Goal: Task Accomplishment & Management: Use online tool/utility

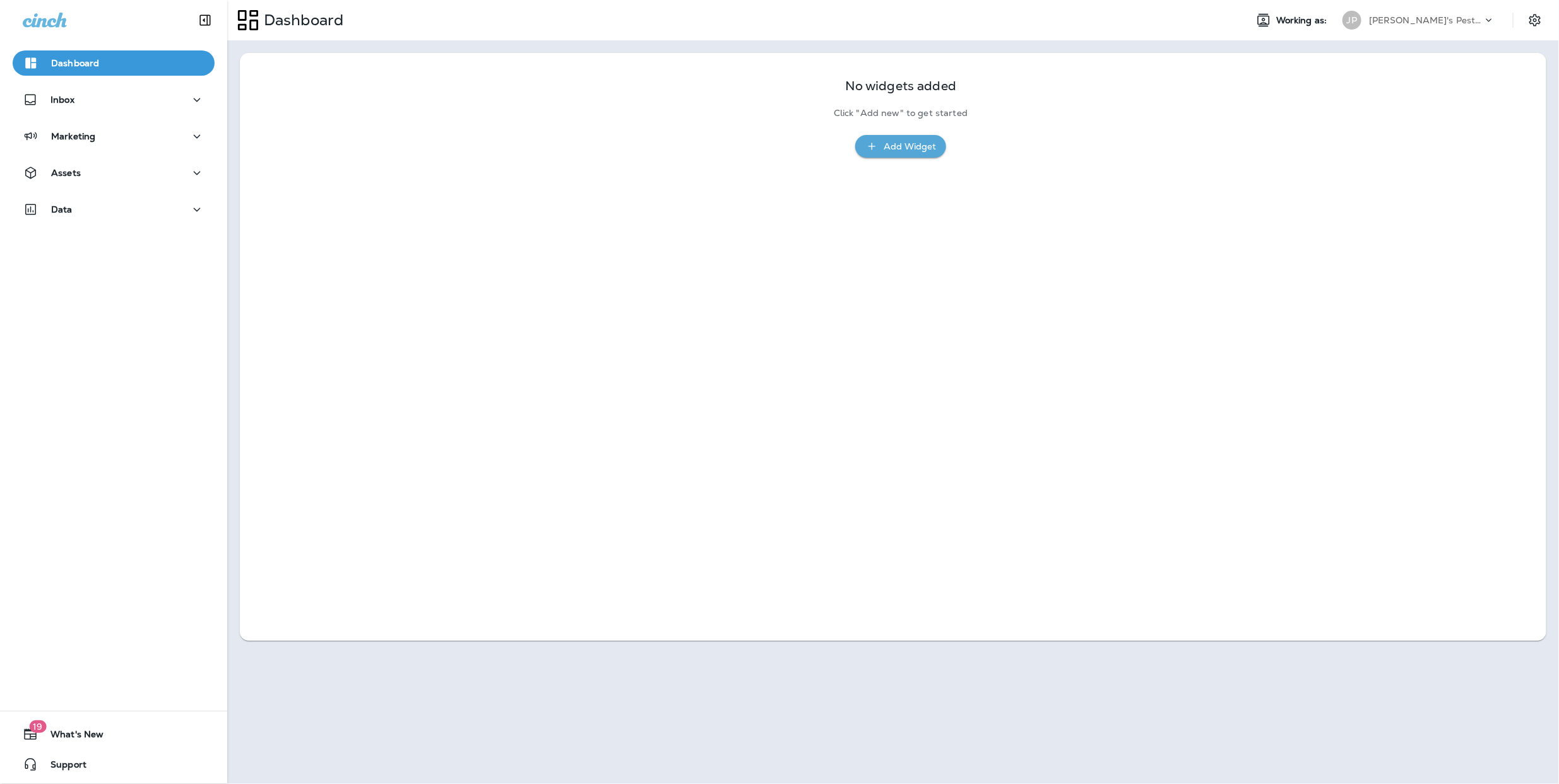
click at [1428, 21] on p "[PERSON_NAME]'s Pest Control - [GEOGRAPHIC_DATA]" at bounding box center [1426, 20] width 114 height 10
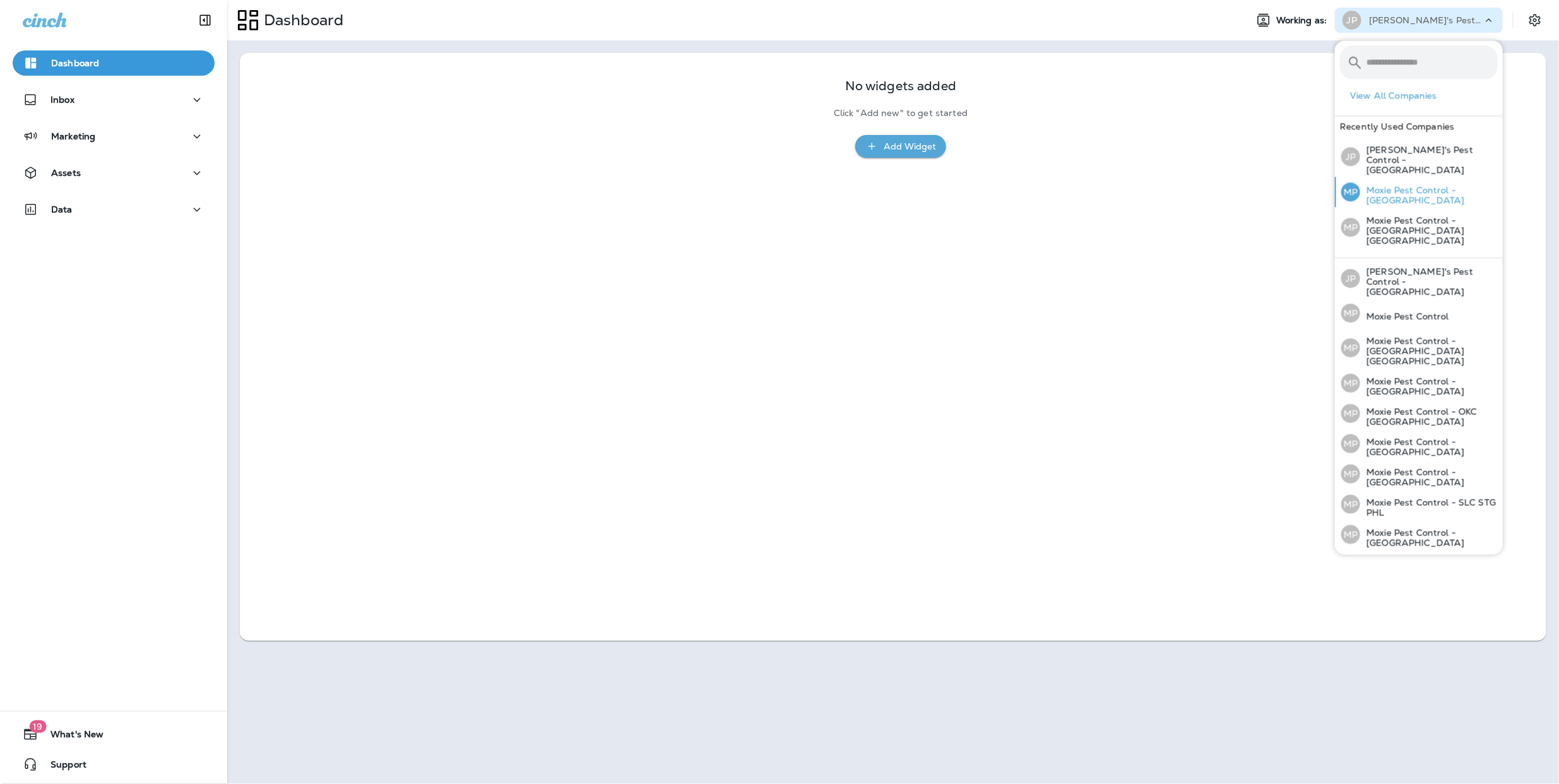
click at [1388, 185] on p "Moxie Pest Control - [GEOGRAPHIC_DATA]" at bounding box center [1428, 195] width 137 height 20
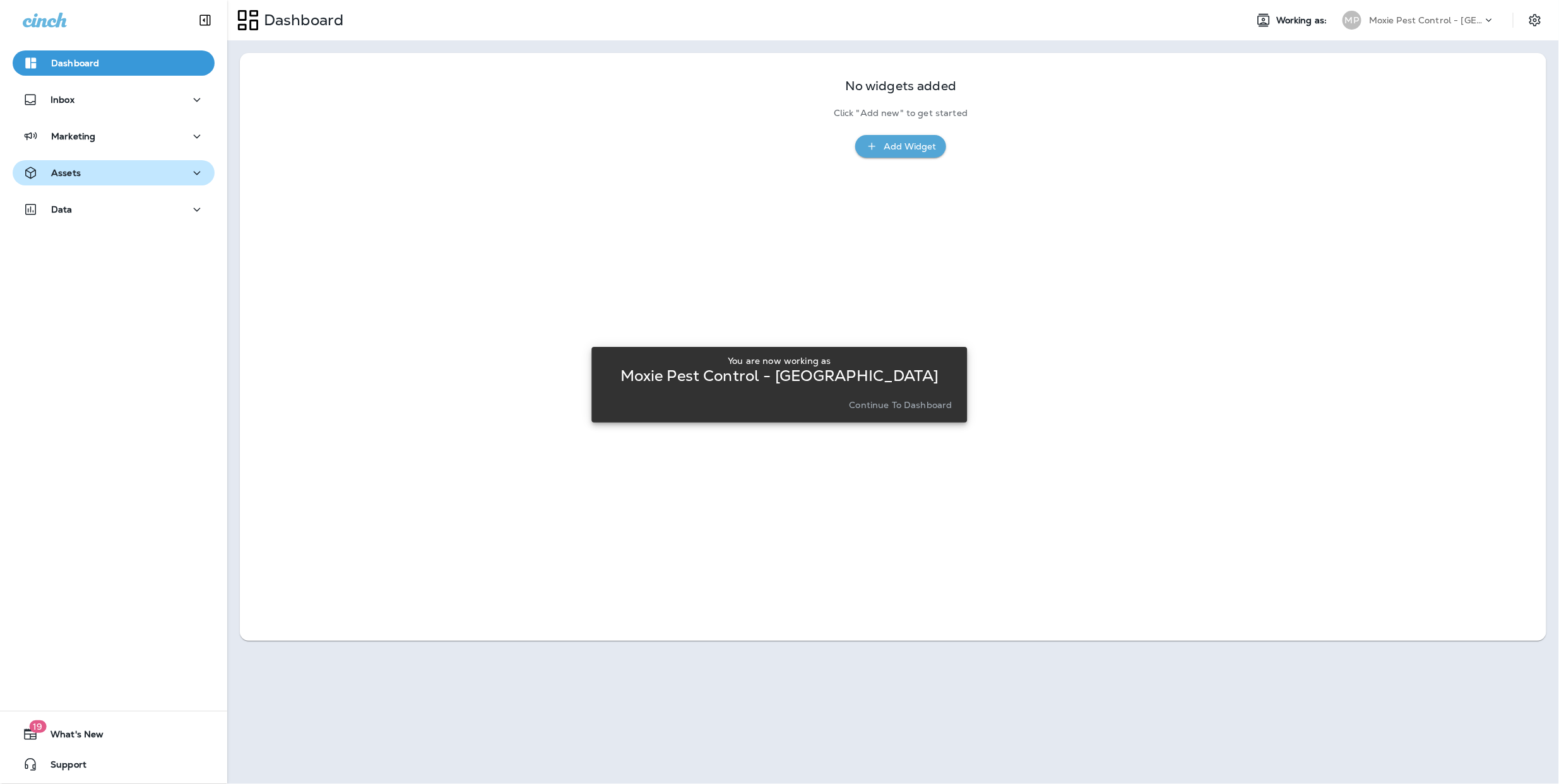
click at [68, 173] on p "Assets" at bounding box center [66, 172] width 30 height 10
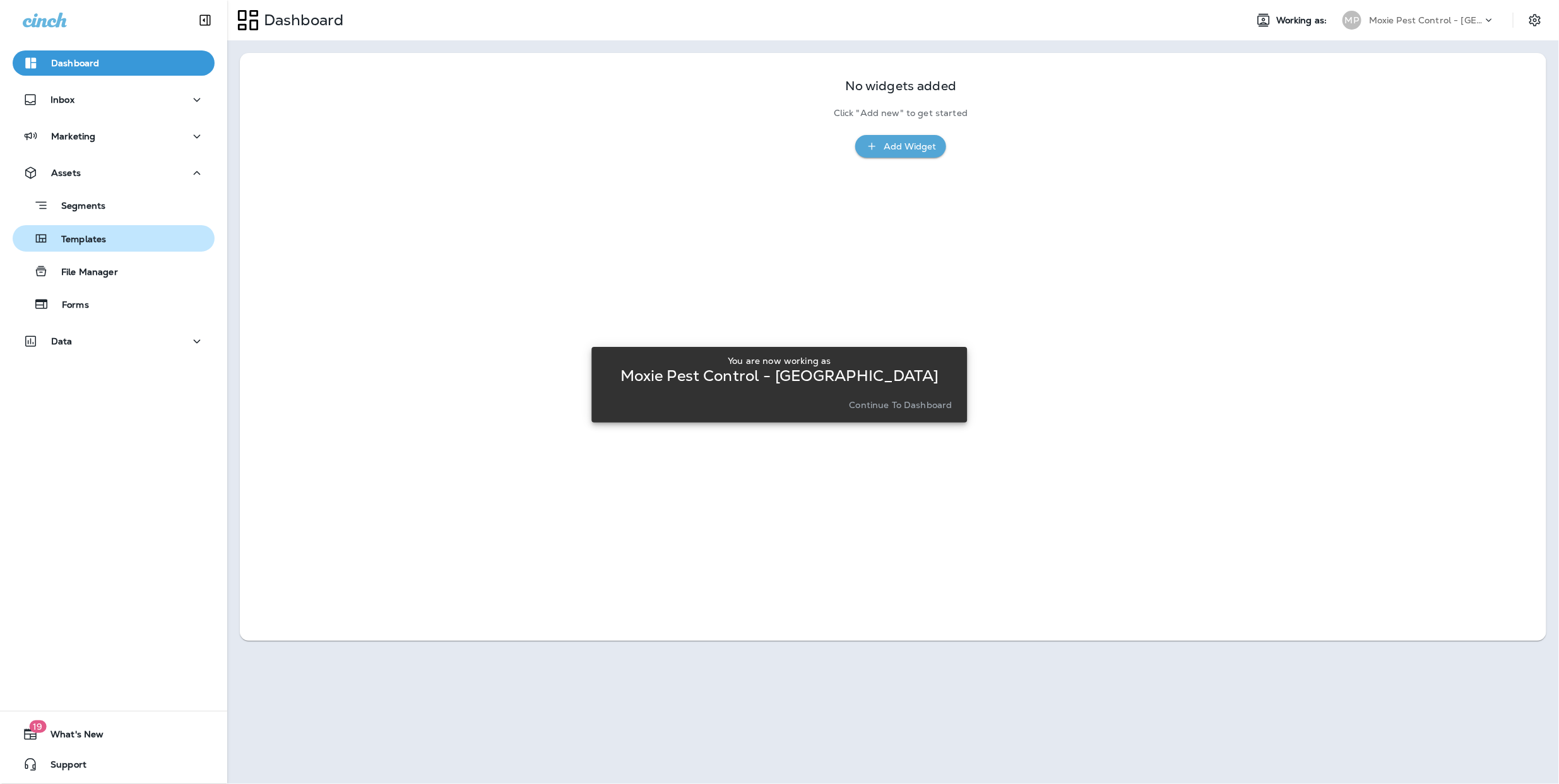
click at [83, 236] on p "Templates" at bounding box center [77, 240] width 58 height 12
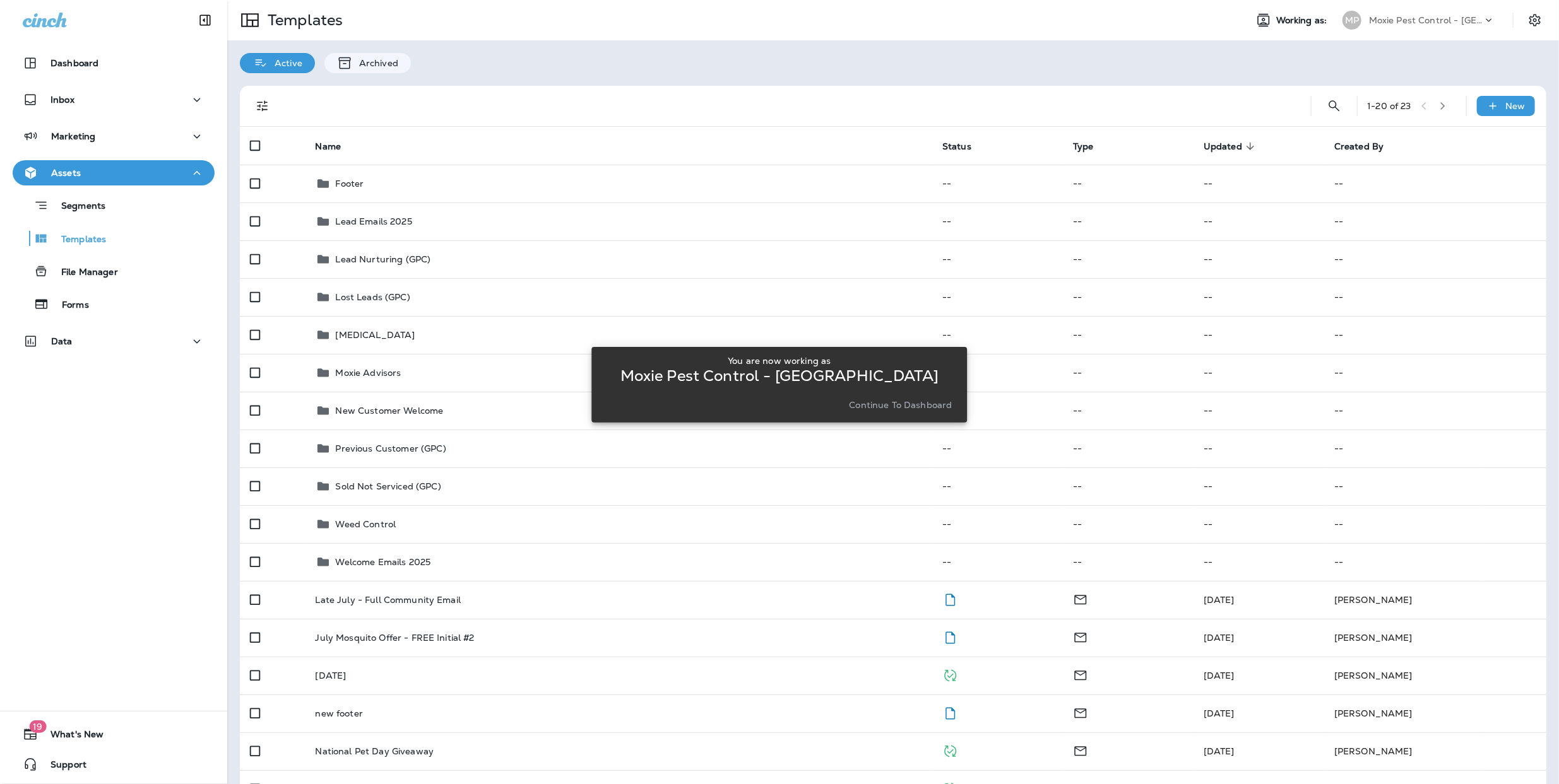
click at [903, 404] on p "Continue to Dashboard" at bounding box center [901, 405] width 103 height 10
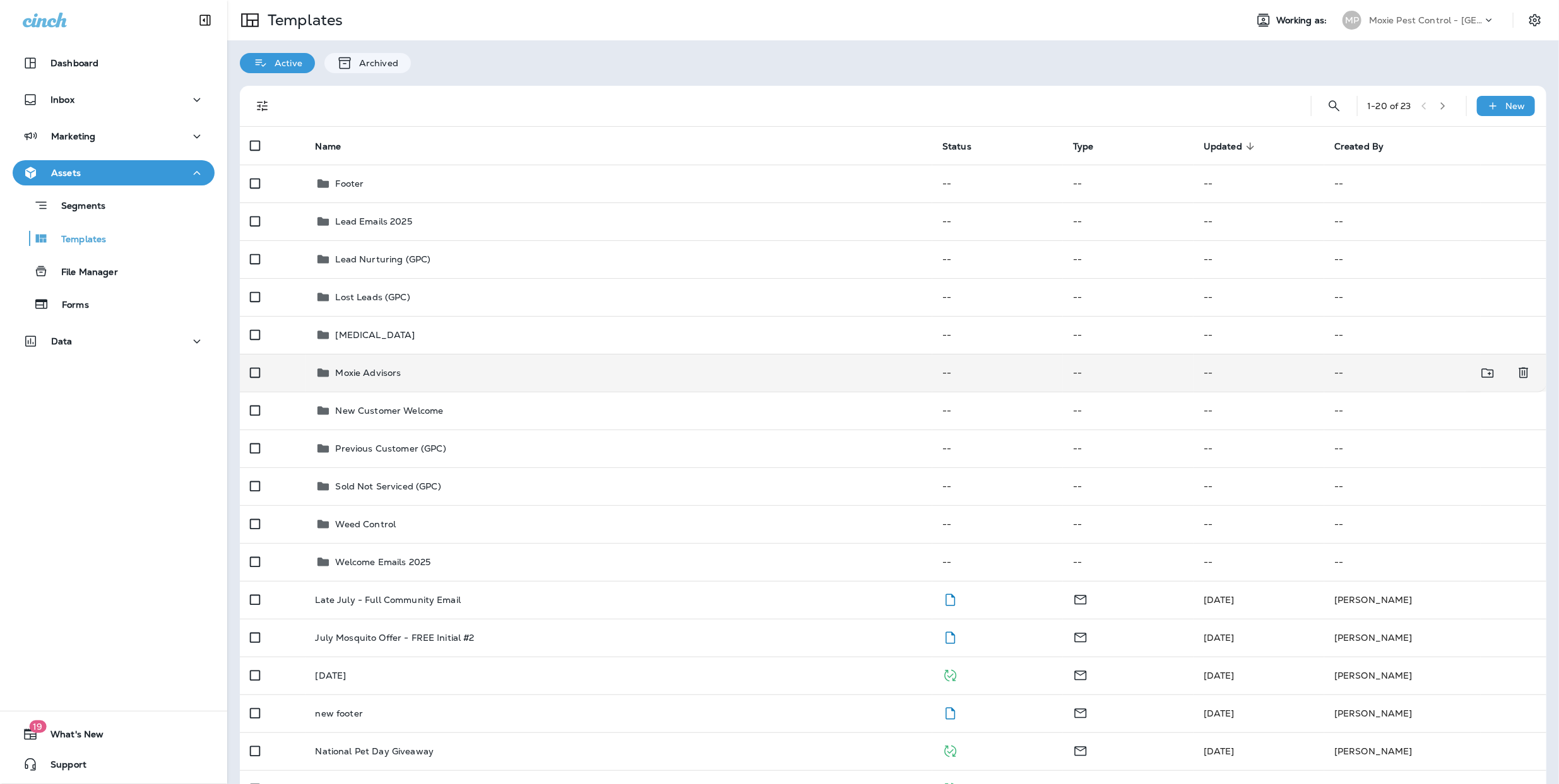
click at [365, 371] on p "Moxie Advisors" at bounding box center [368, 373] width 66 height 10
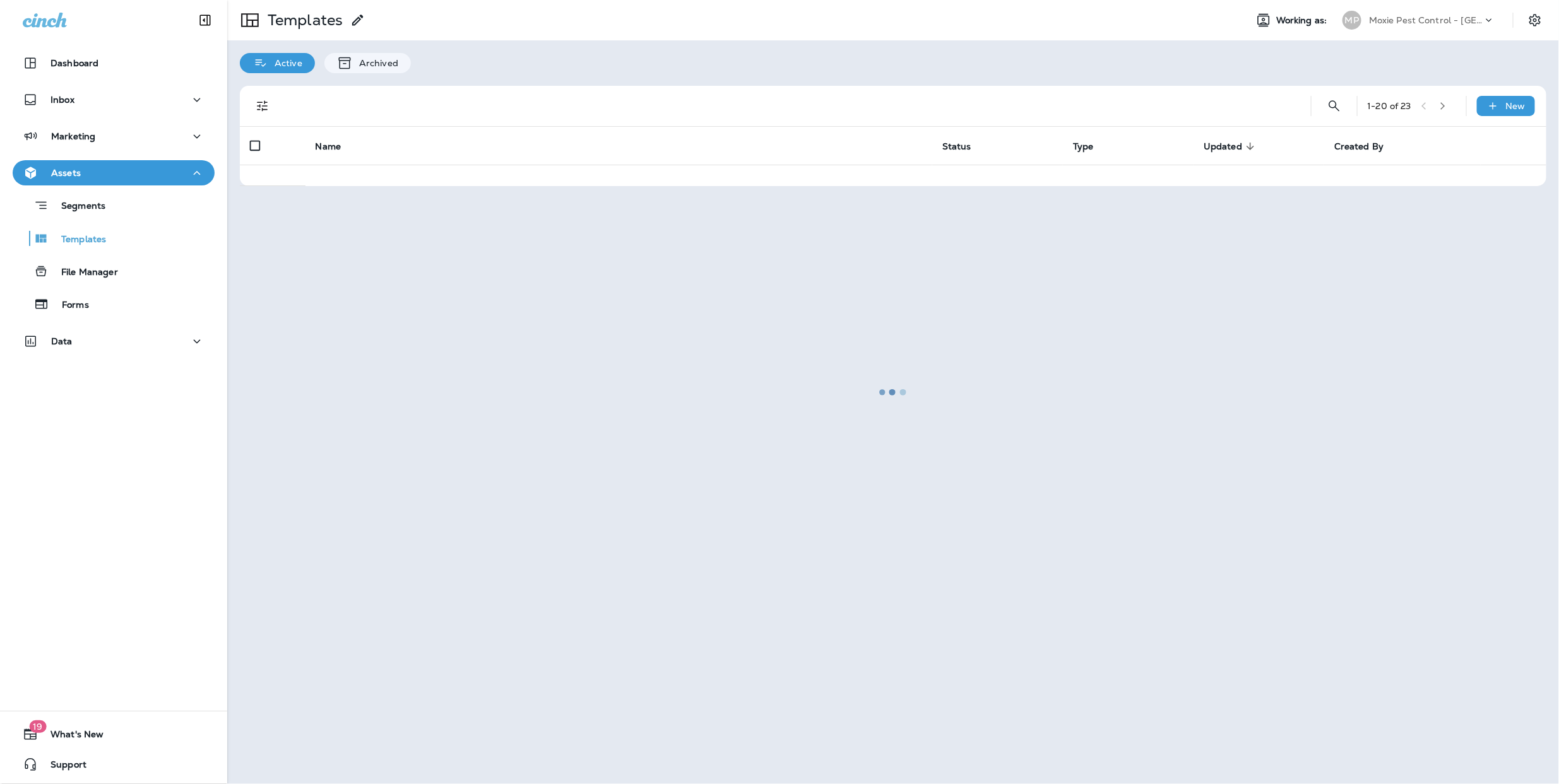
click at [365, 371] on div at bounding box center [893, 392] width 1329 height 782
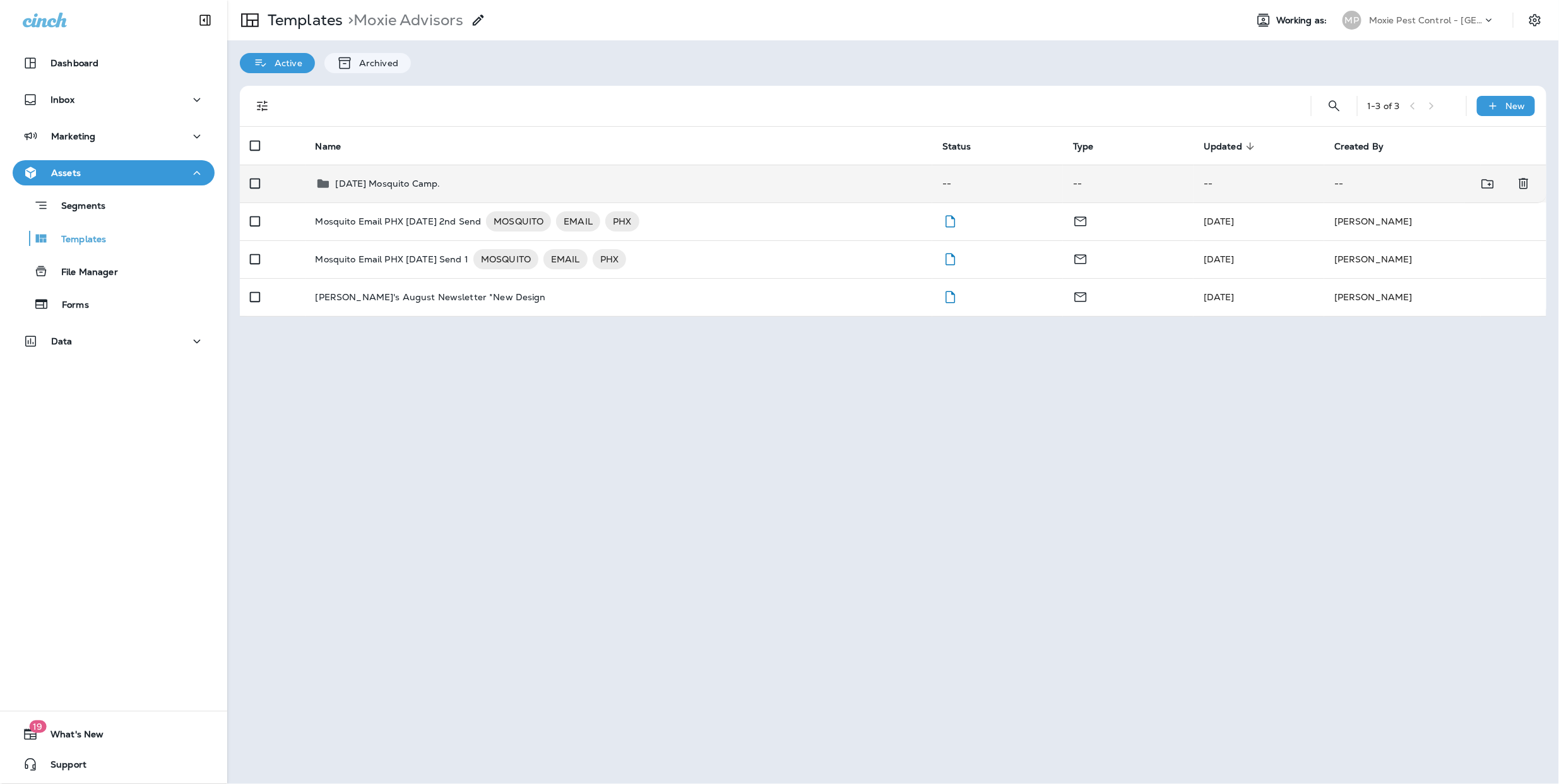
click at [336, 179] on p "July 2025 Mosquito Camp." at bounding box center [388, 183] width 105 height 10
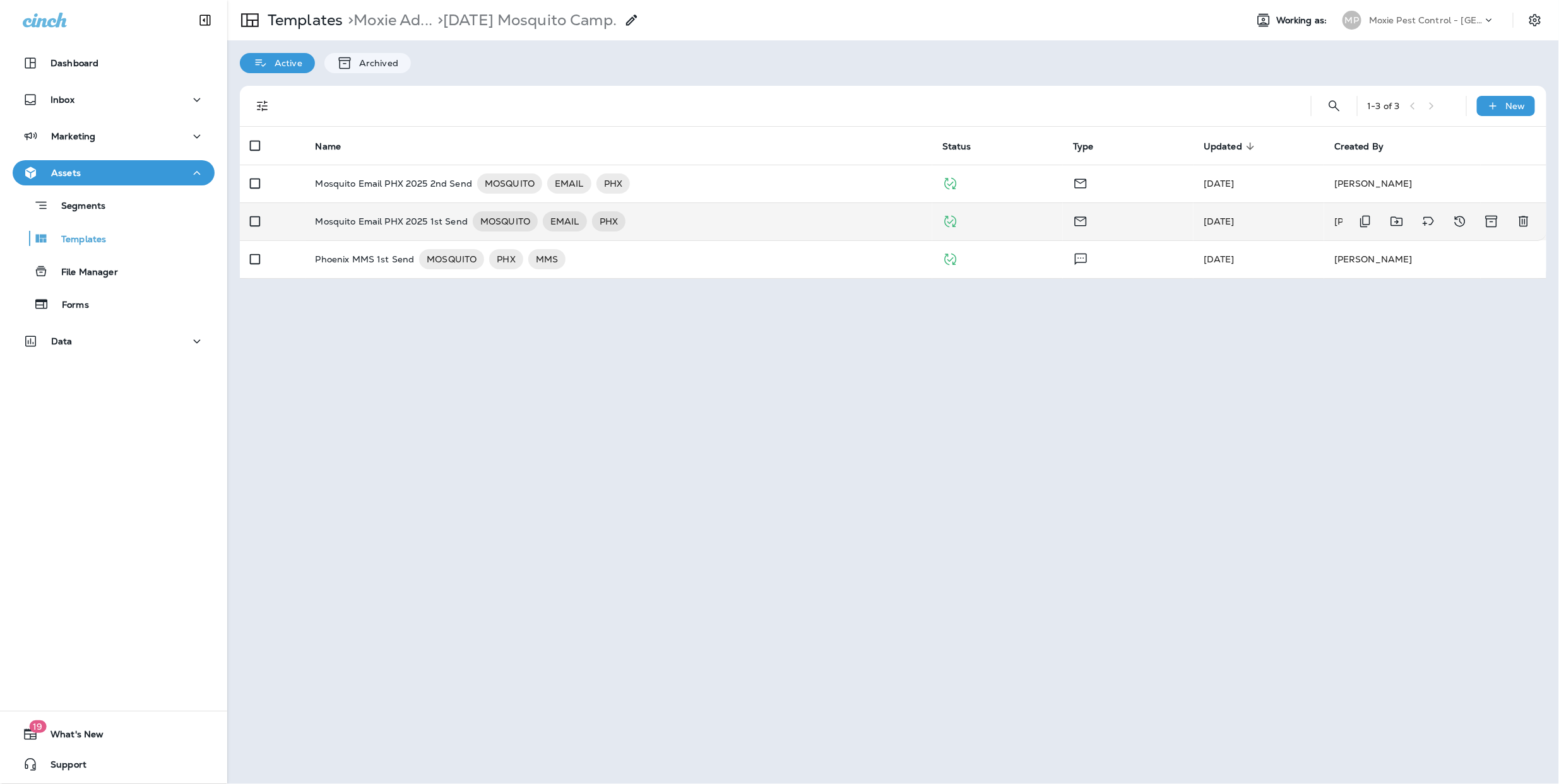
click at [401, 216] on p "Mosquito Email PHX 2025 1st Send" at bounding box center [391, 221] width 152 height 20
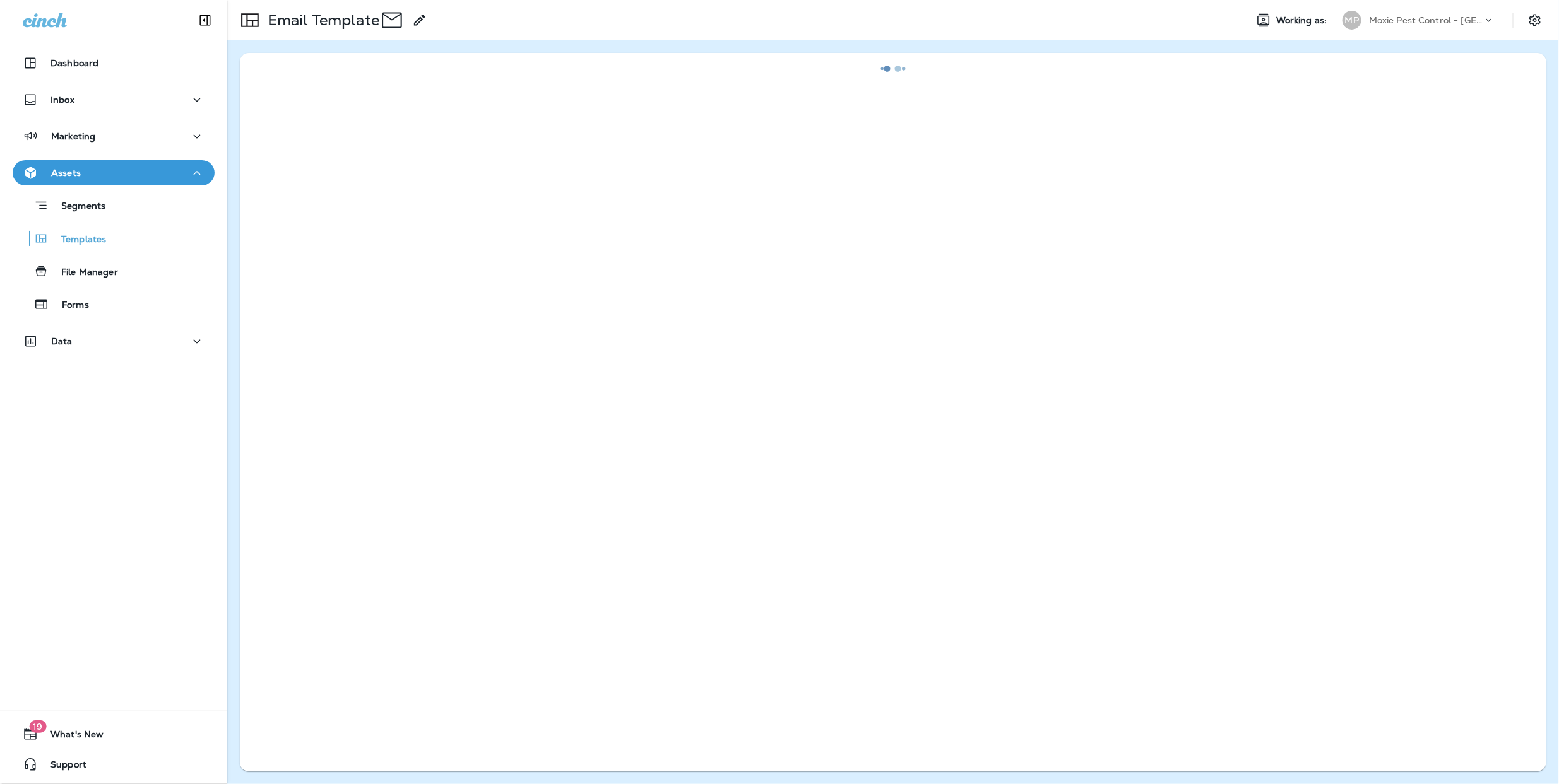
click at [401, 216] on div at bounding box center [893, 425] width 1307 height 683
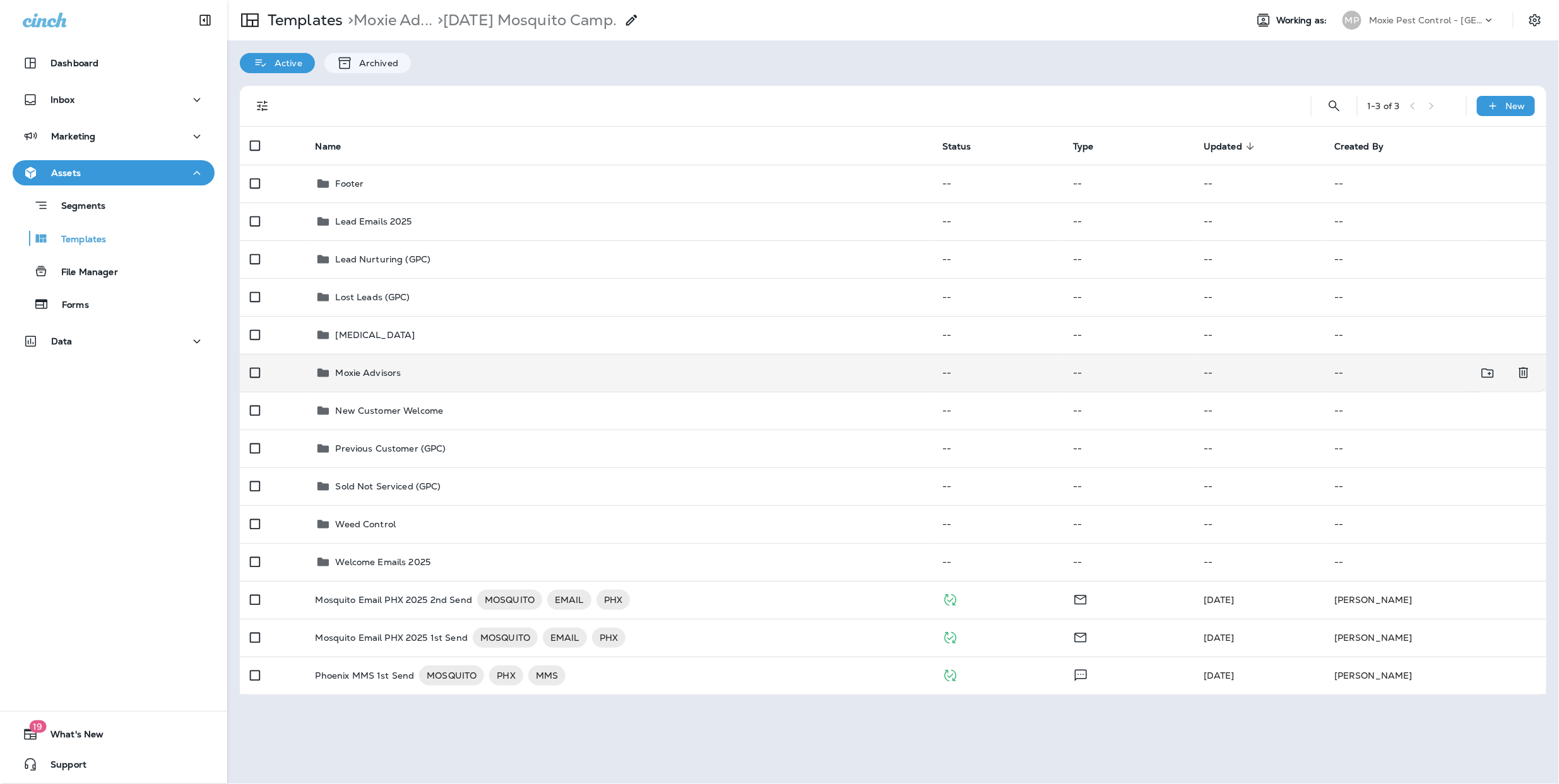
click at [382, 371] on p "Moxie Advisors" at bounding box center [368, 373] width 66 height 10
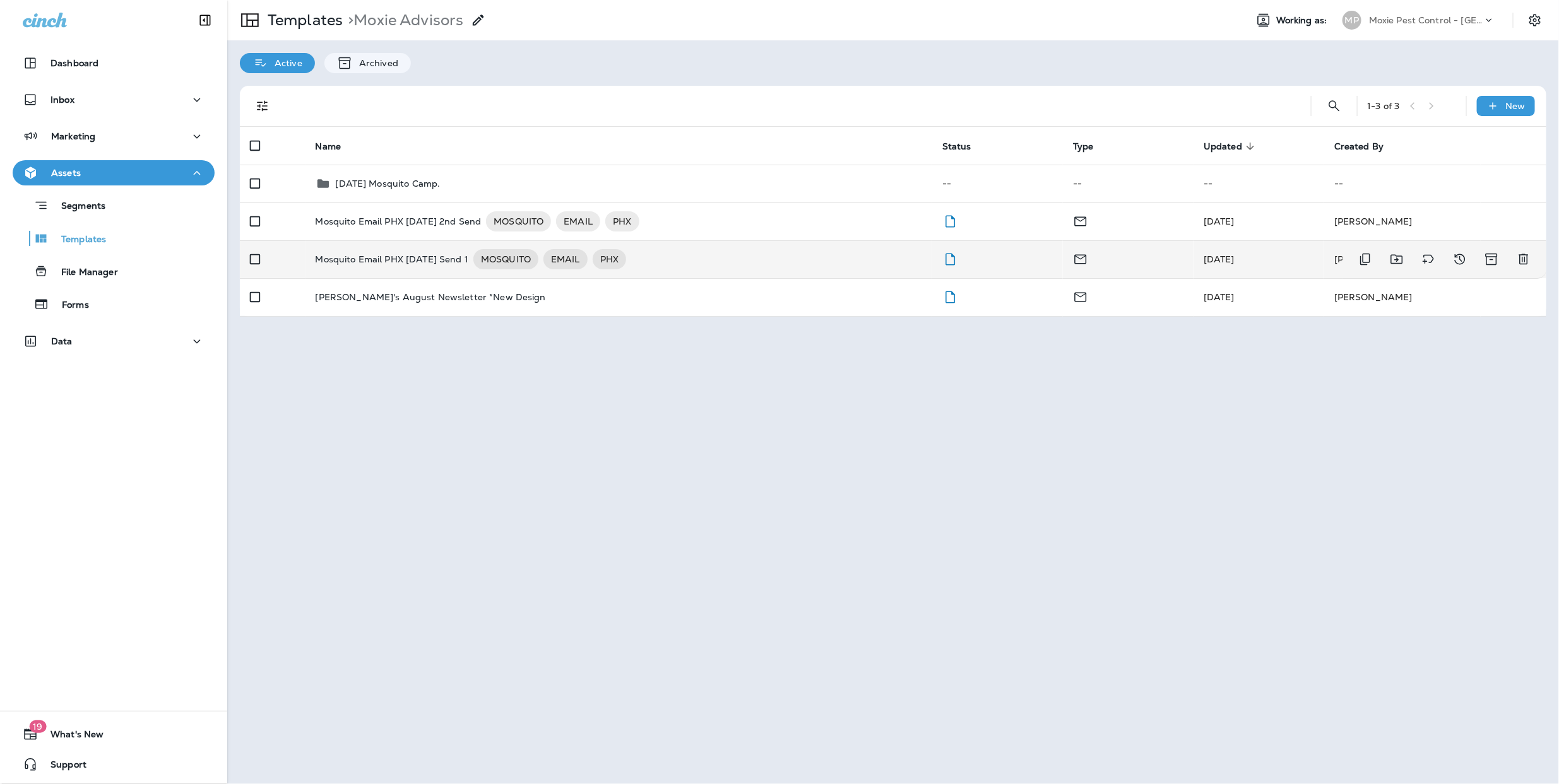
click at [380, 263] on p "Mosquito Email PHX [DATE] Send 1" at bounding box center [392, 259] width 153 height 20
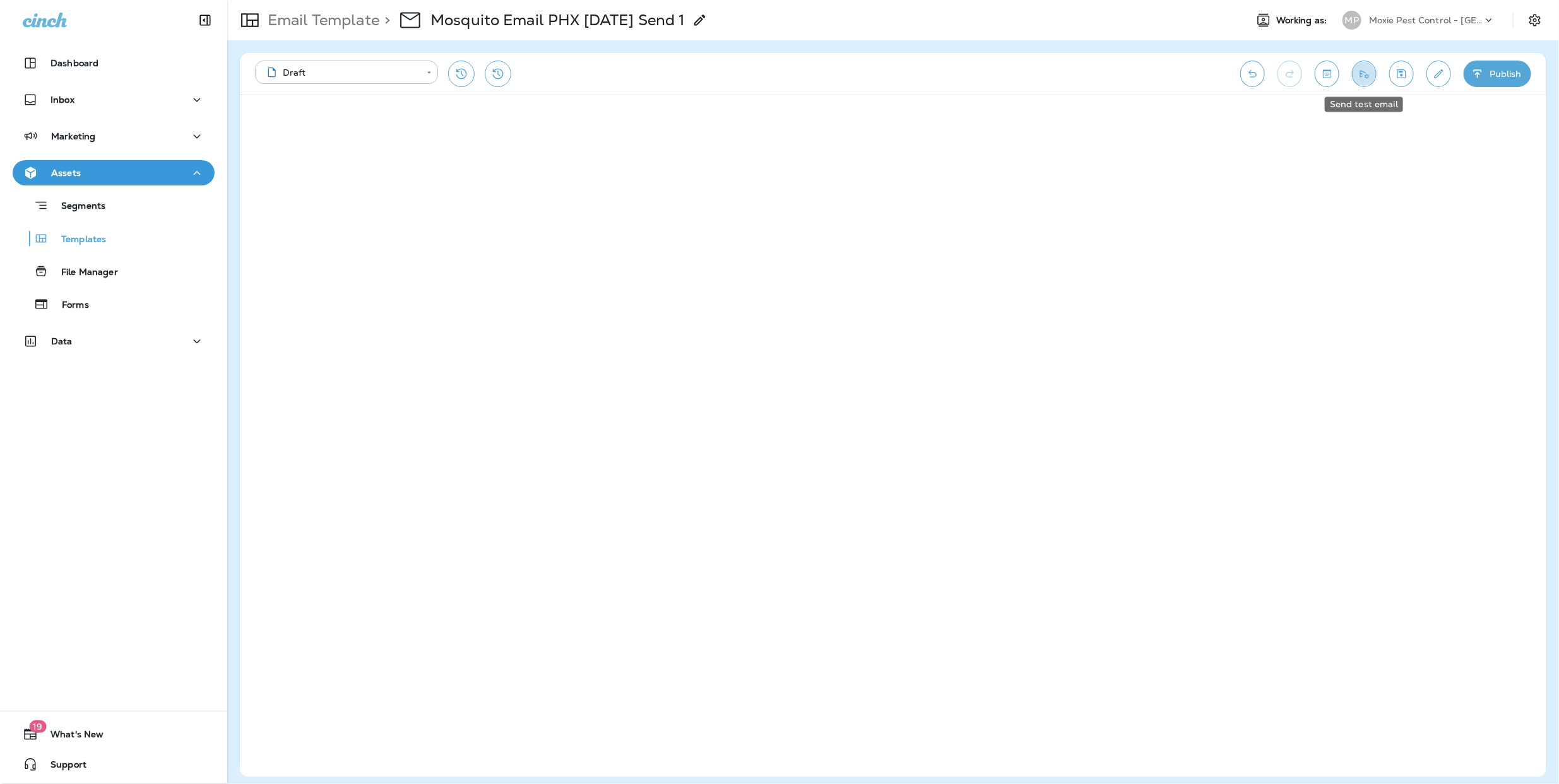
click at [1361, 75] on icon "Send test email" at bounding box center [1364, 74] width 14 height 13
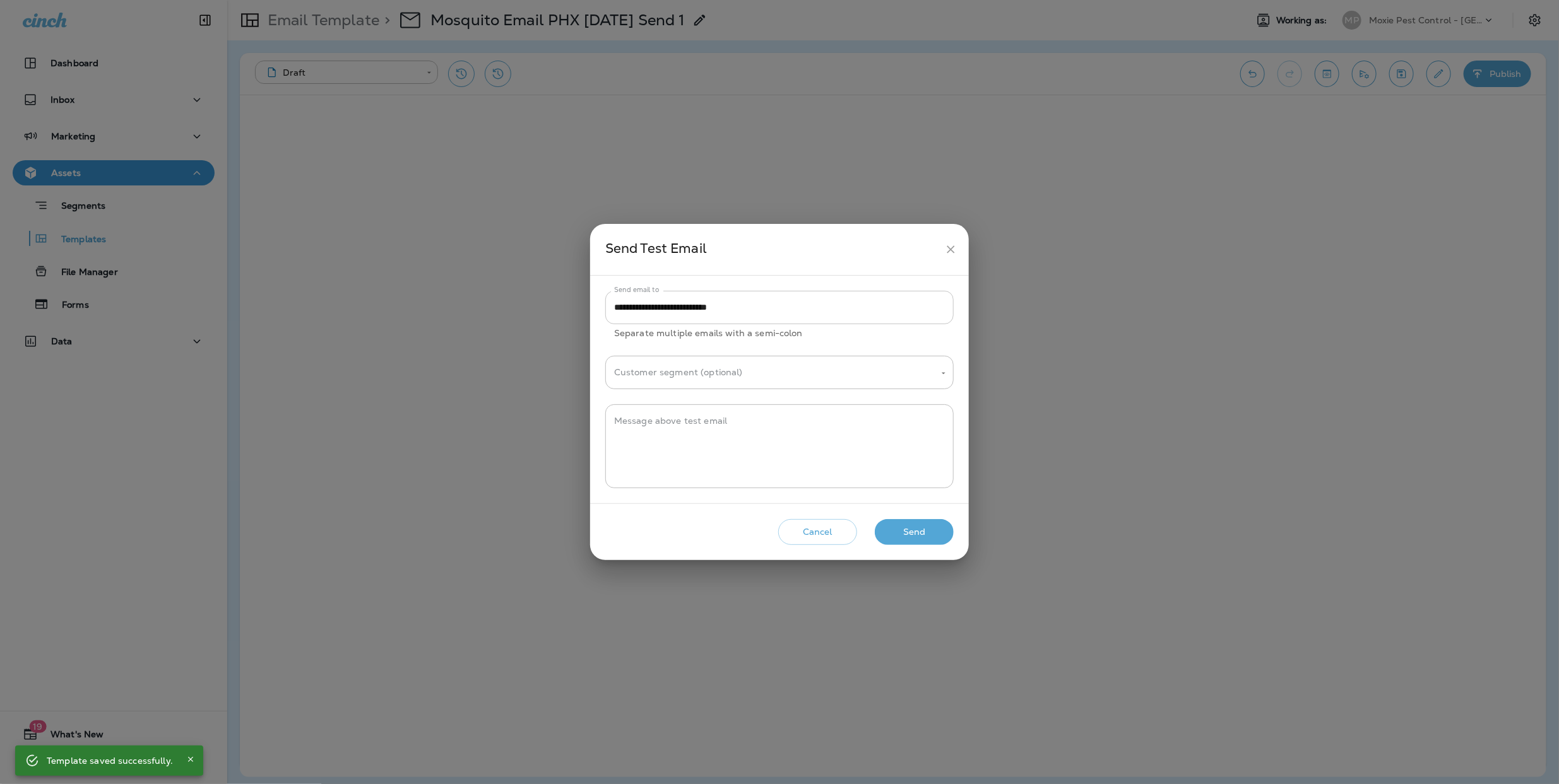
click at [662, 309] on input "**********" at bounding box center [779, 307] width 348 height 33
paste input "*"
type input "**********"
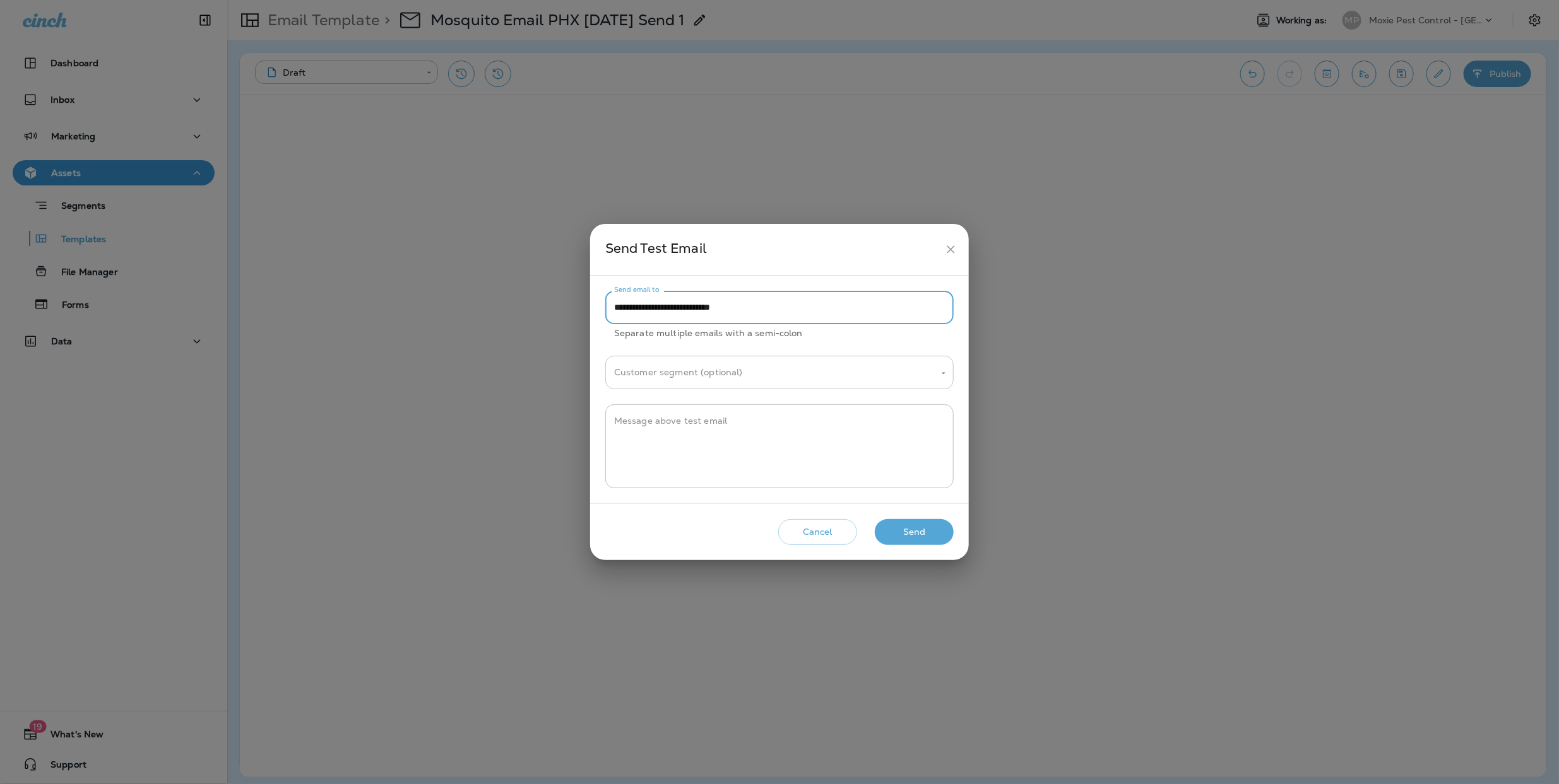
click at [654, 379] on input "Customer segment (optional)" at bounding box center [770, 372] width 318 height 22
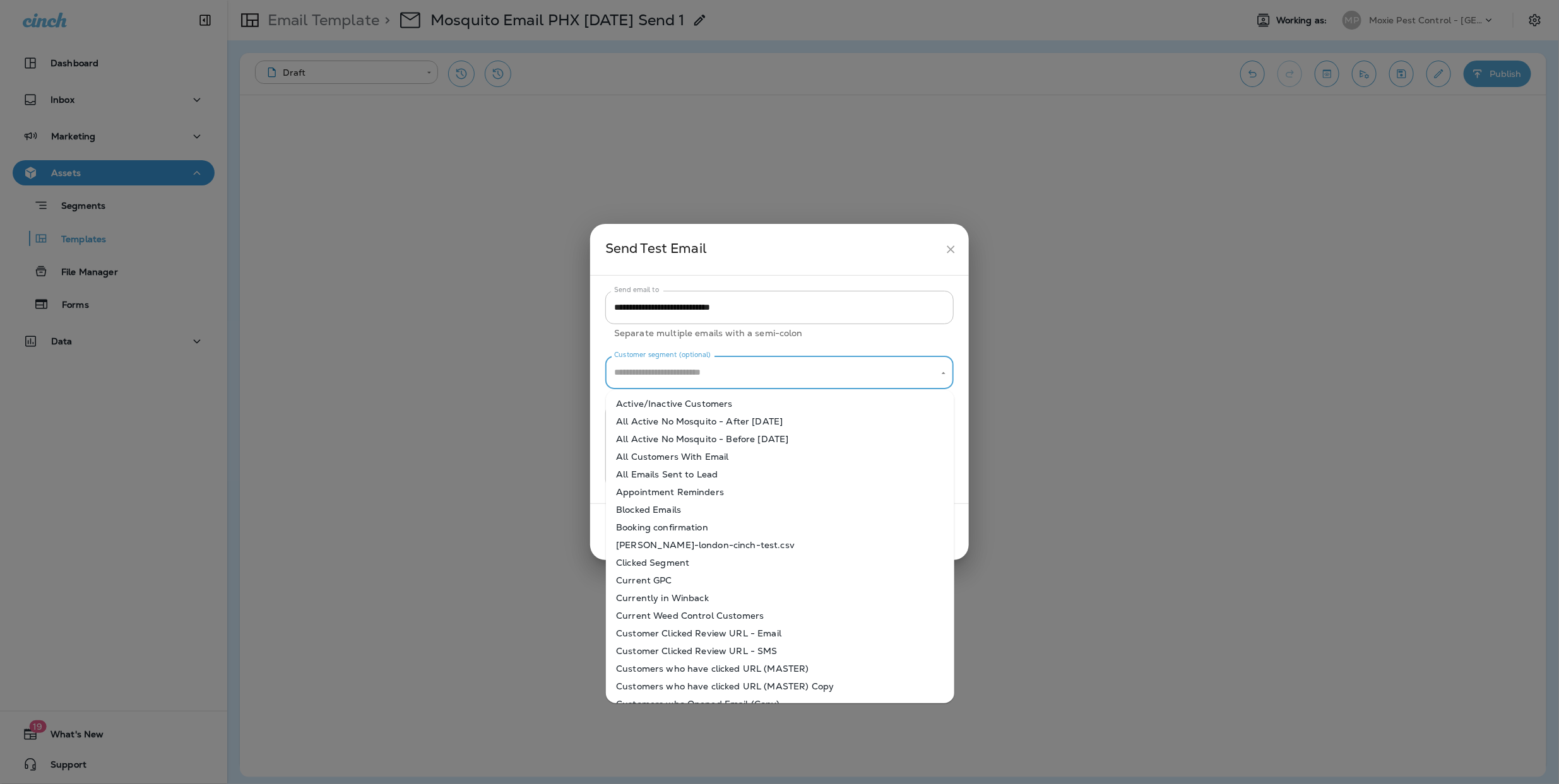
click at [754, 340] on p "Separate multiple emails with a semi-colon" at bounding box center [780, 333] width 331 height 14
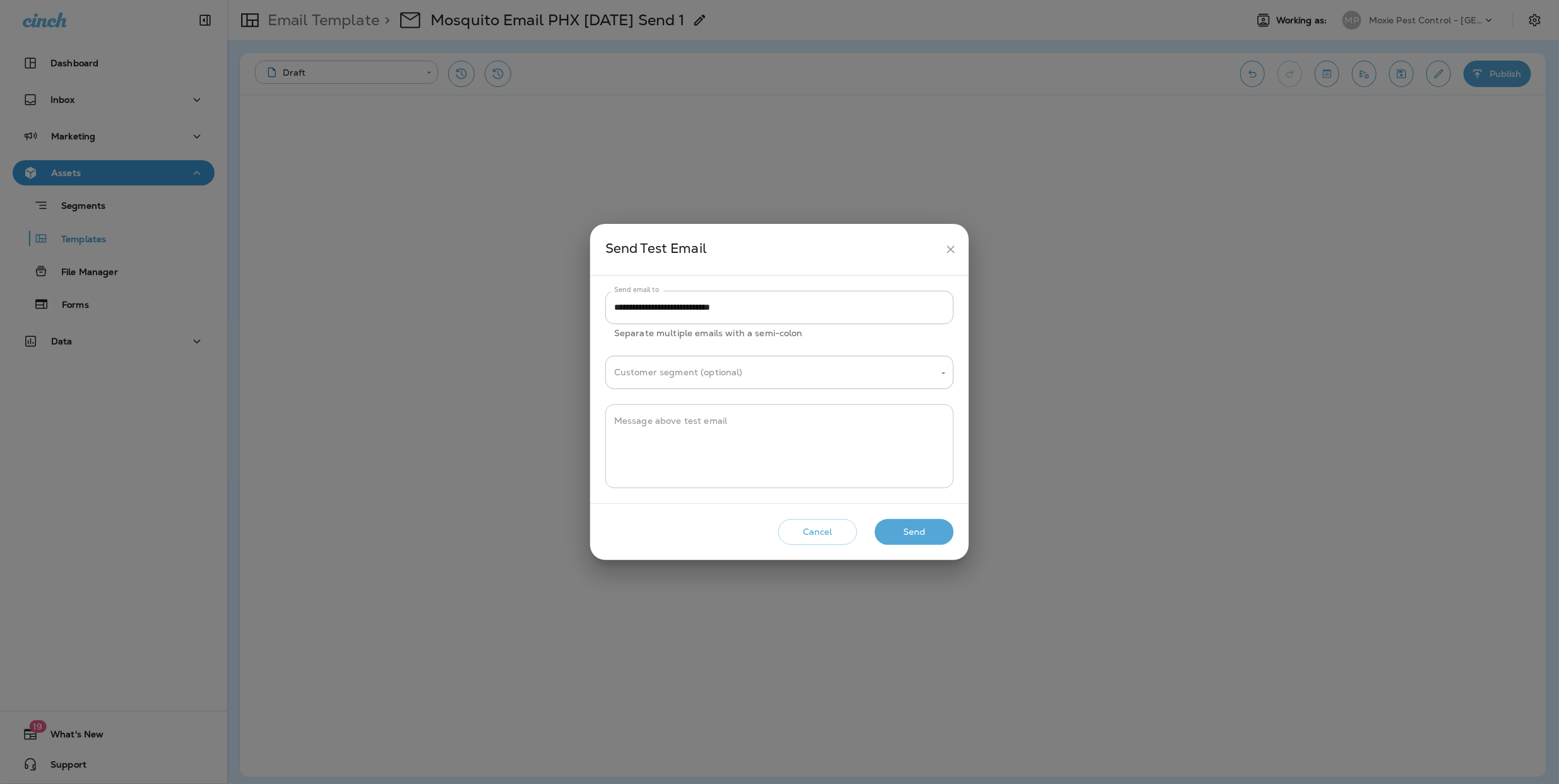
click at [685, 432] on textarea "Message above test email" at bounding box center [780, 446] width 331 height 63
click at [638, 415] on textarea "**********" at bounding box center [780, 446] width 331 height 63
click at [765, 438] on textarea "**********" at bounding box center [780, 446] width 331 height 63
type textarea "**********"
click at [683, 311] on input "**********" at bounding box center [779, 307] width 348 height 33
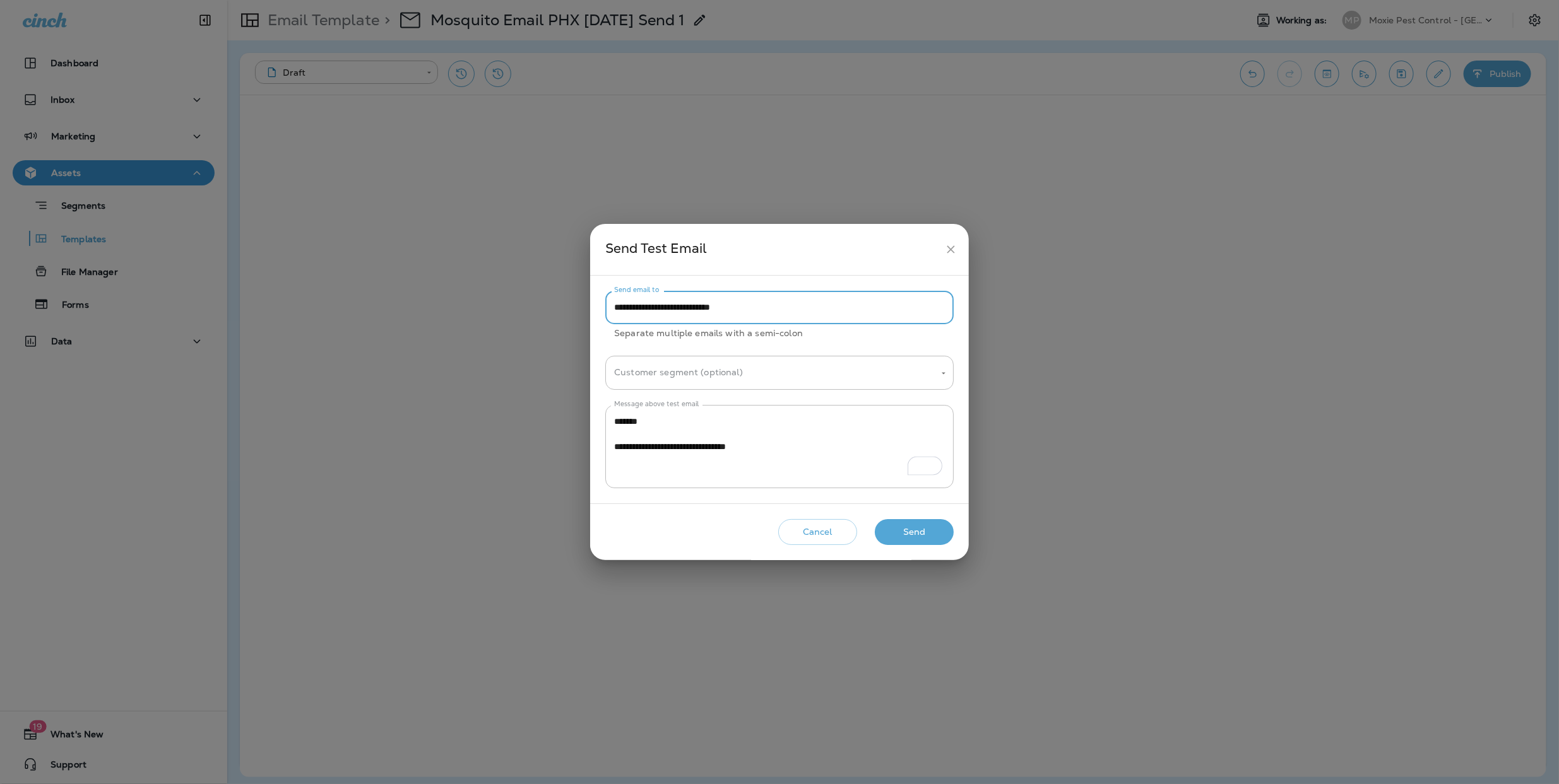
click at [683, 311] on input "**********" at bounding box center [779, 307] width 348 height 33
click at [910, 522] on button "Send" at bounding box center [914, 532] width 79 height 26
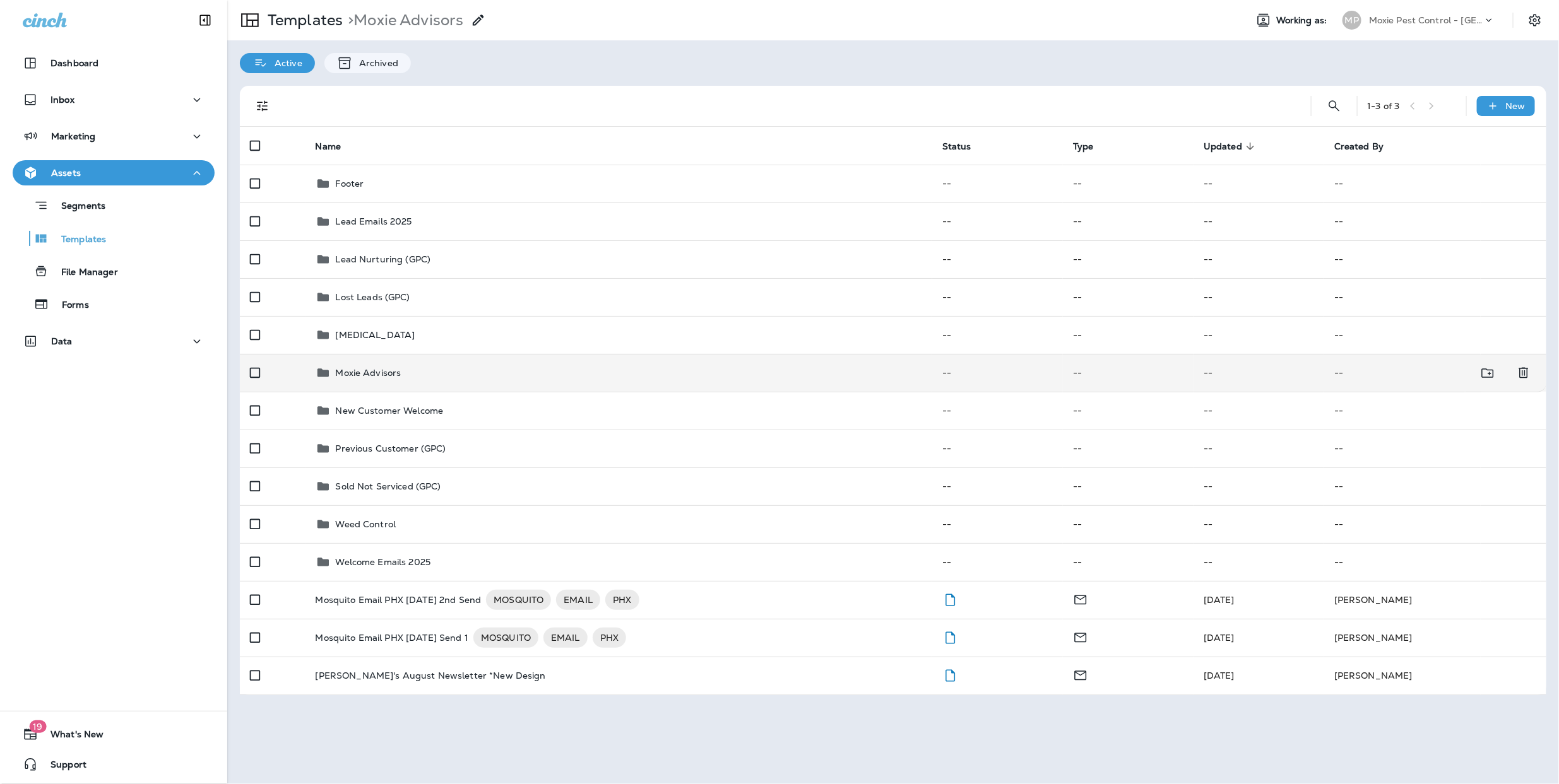
click at [387, 363] on td "Moxie Advisors" at bounding box center [618, 373] width 627 height 38
click at [384, 371] on p "Moxie Advisors" at bounding box center [368, 373] width 66 height 10
click at [363, 371] on p "Moxie Advisors" at bounding box center [368, 373] width 66 height 10
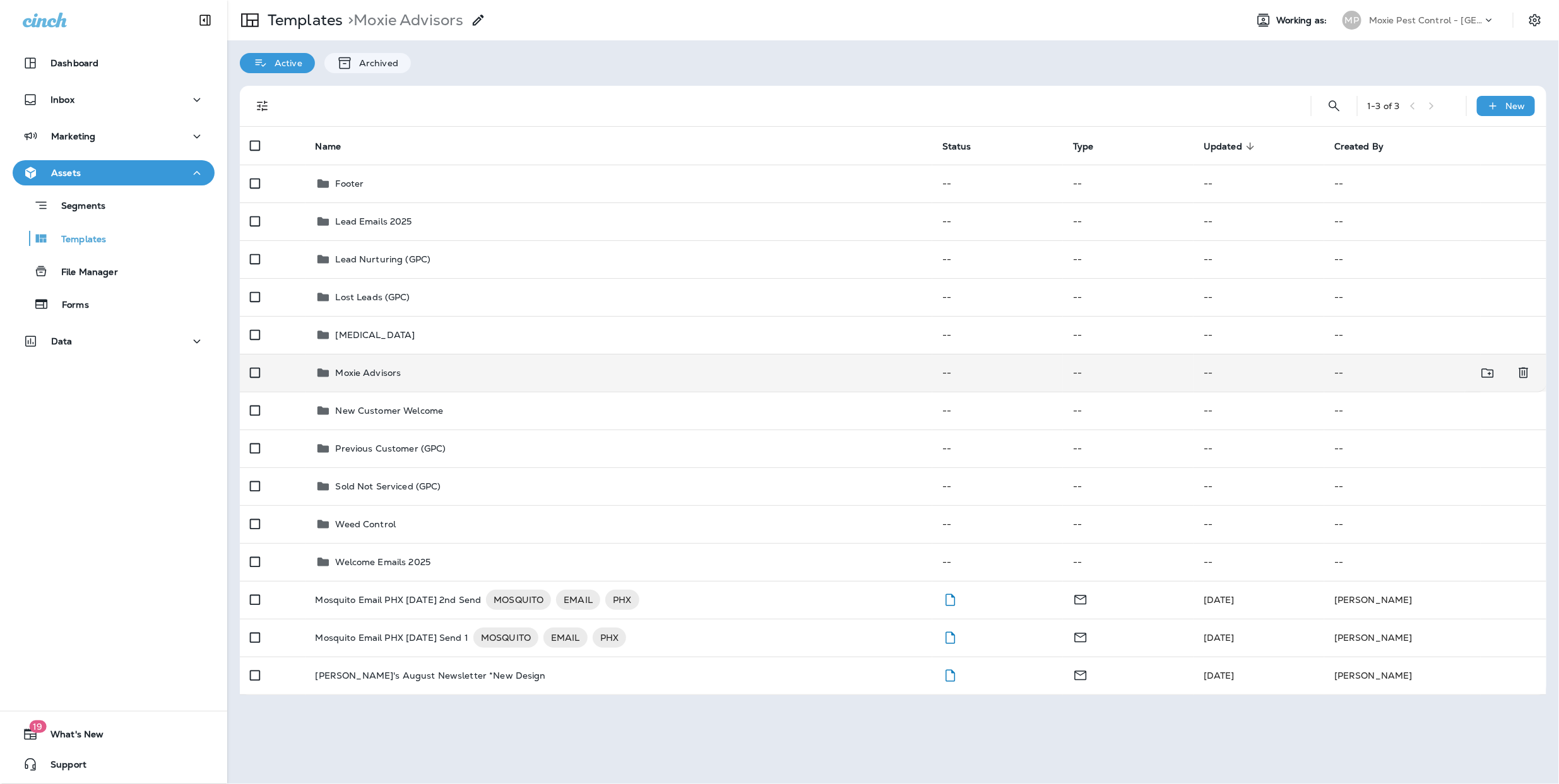
click at [364, 363] on td "Moxie Advisors" at bounding box center [618, 373] width 627 height 38
click at [364, 372] on p "Moxie Advisors" at bounding box center [368, 373] width 66 height 10
click at [384, 368] on p "Moxie Advisors" at bounding box center [368, 373] width 66 height 10
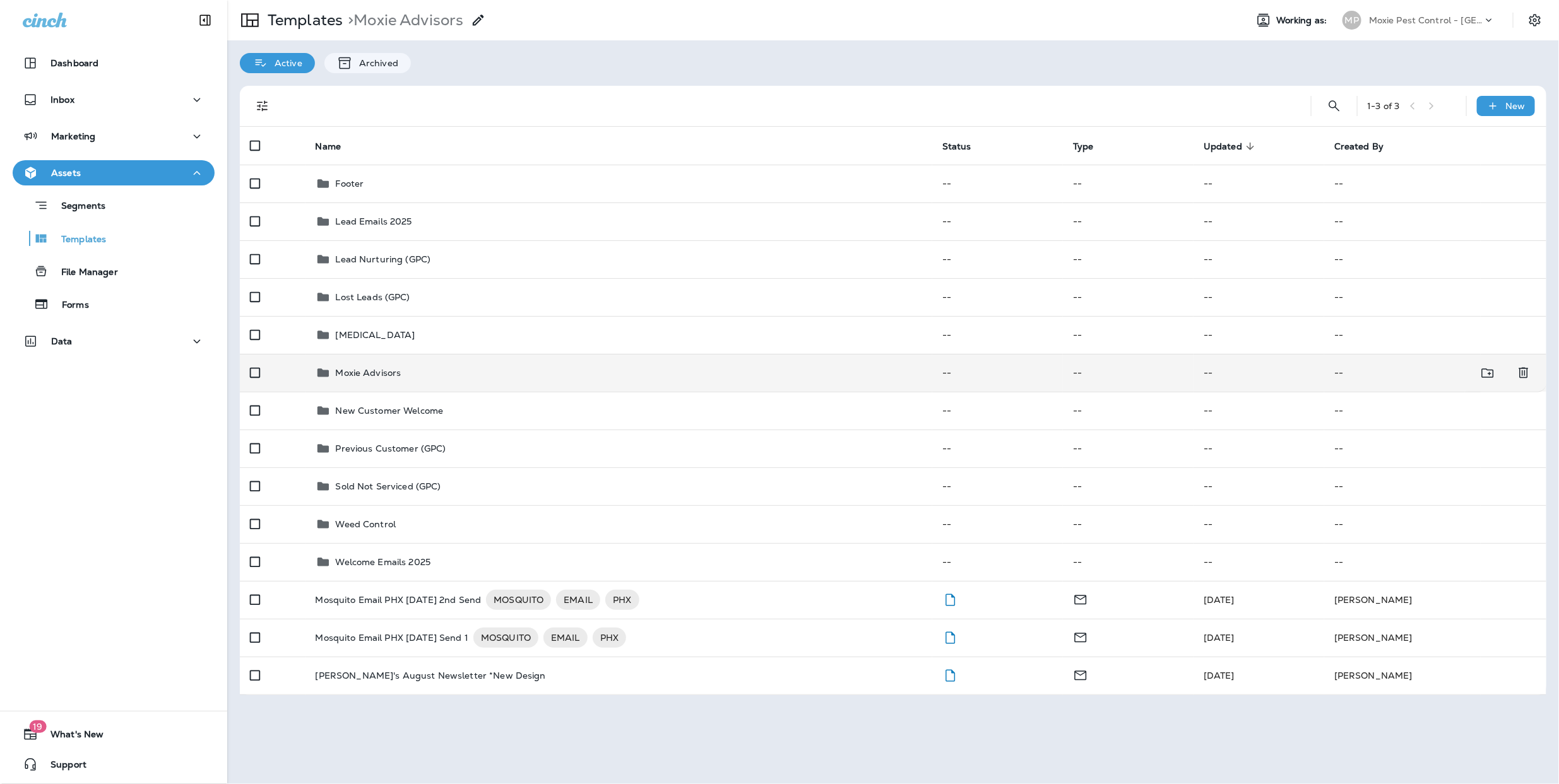
click at [384, 368] on p "Moxie Advisors" at bounding box center [368, 373] width 66 height 10
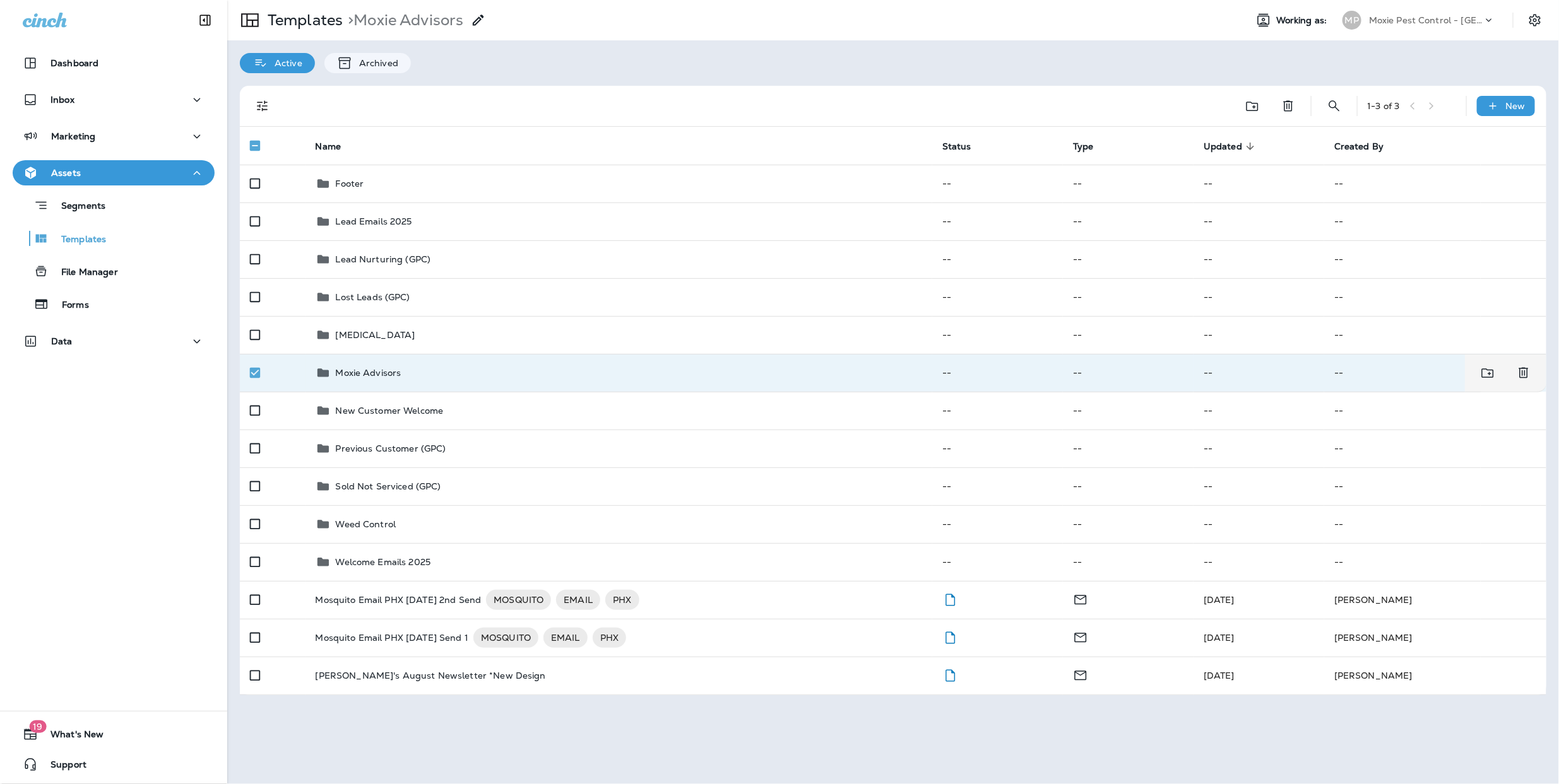
click at [321, 375] on icon at bounding box center [322, 373] width 12 height 8
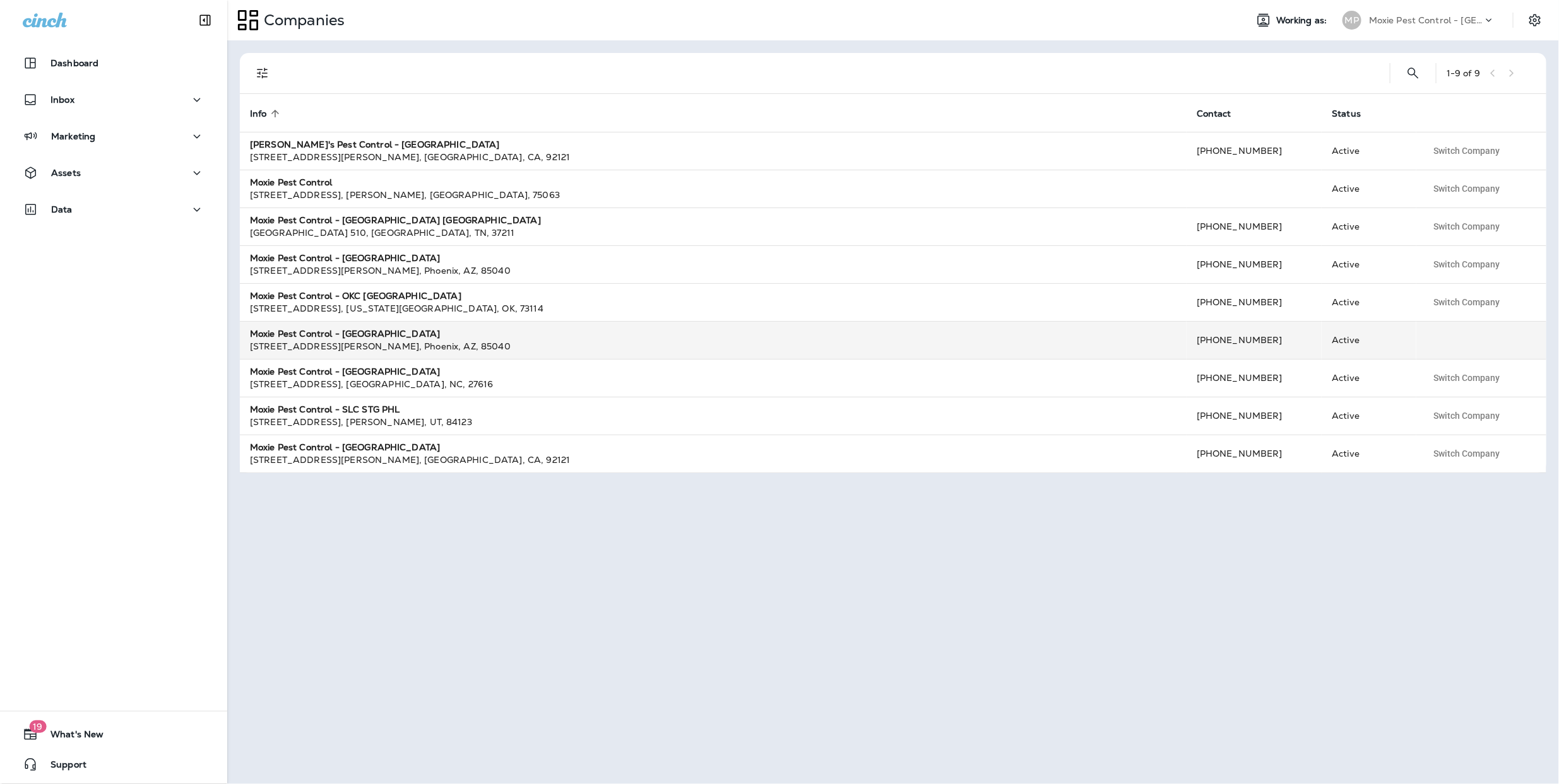
click at [317, 328] on strong "Moxie Pest Control - [GEOGRAPHIC_DATA]" at bounding box center [344, 333] width 190 height 11
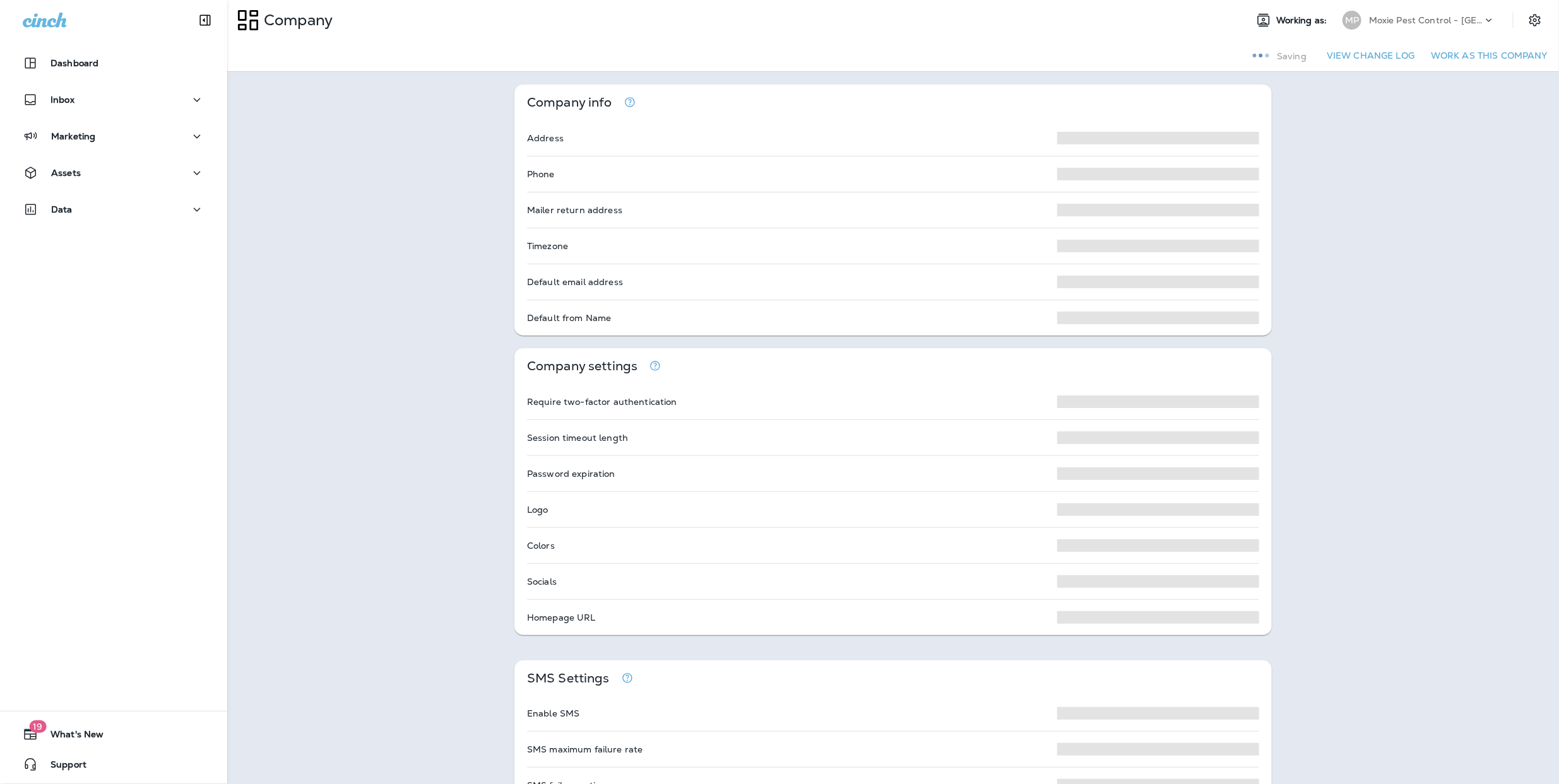
click at [317, 328] on div "Company info Address Phone Mailer return address Timezone Default email address…" at bounding box center [893, 670] width 1332 height 1198
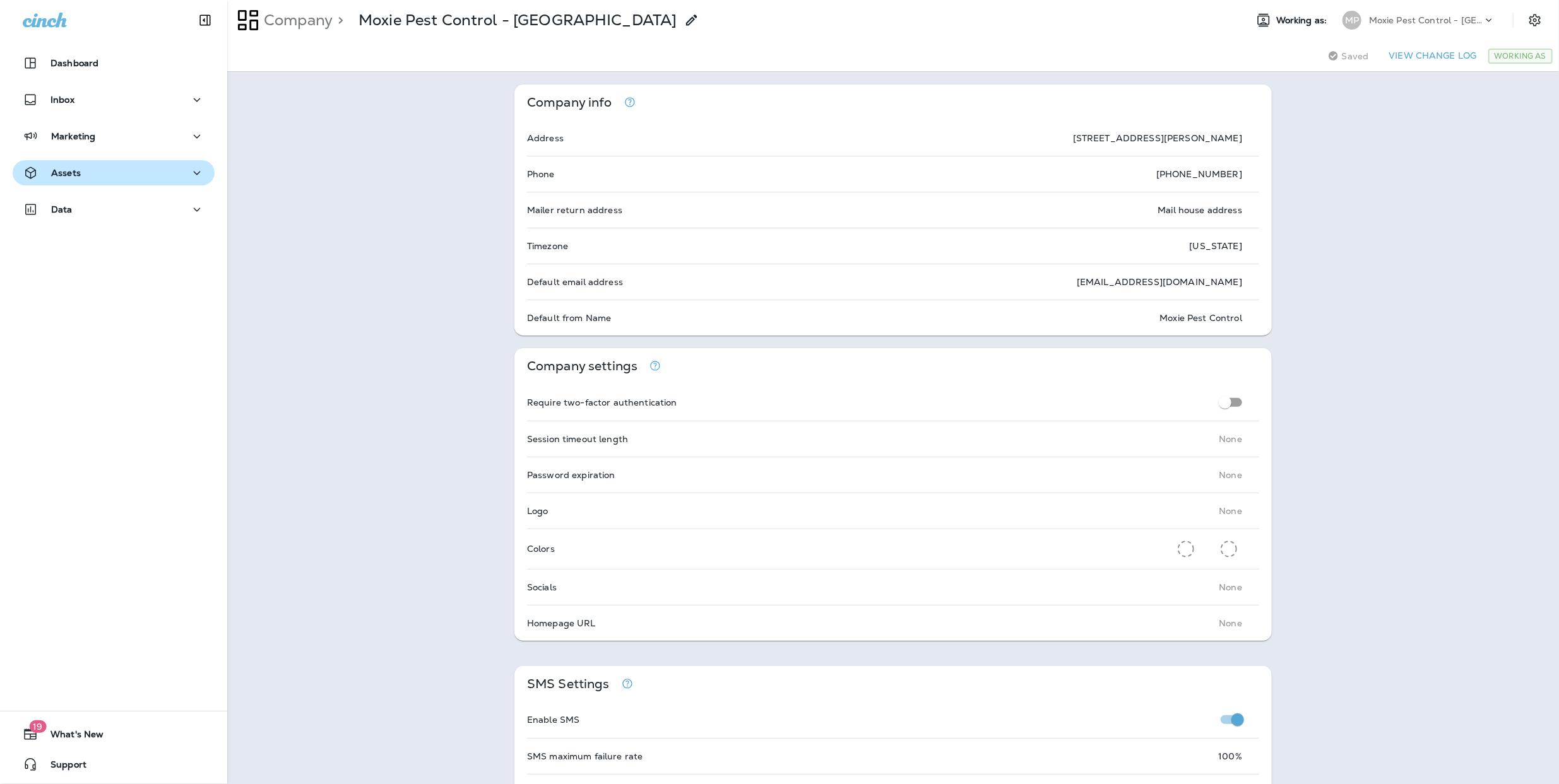
click at [73, 168] on p "Assets" at bounding box center [66, 172] width 30 height 10
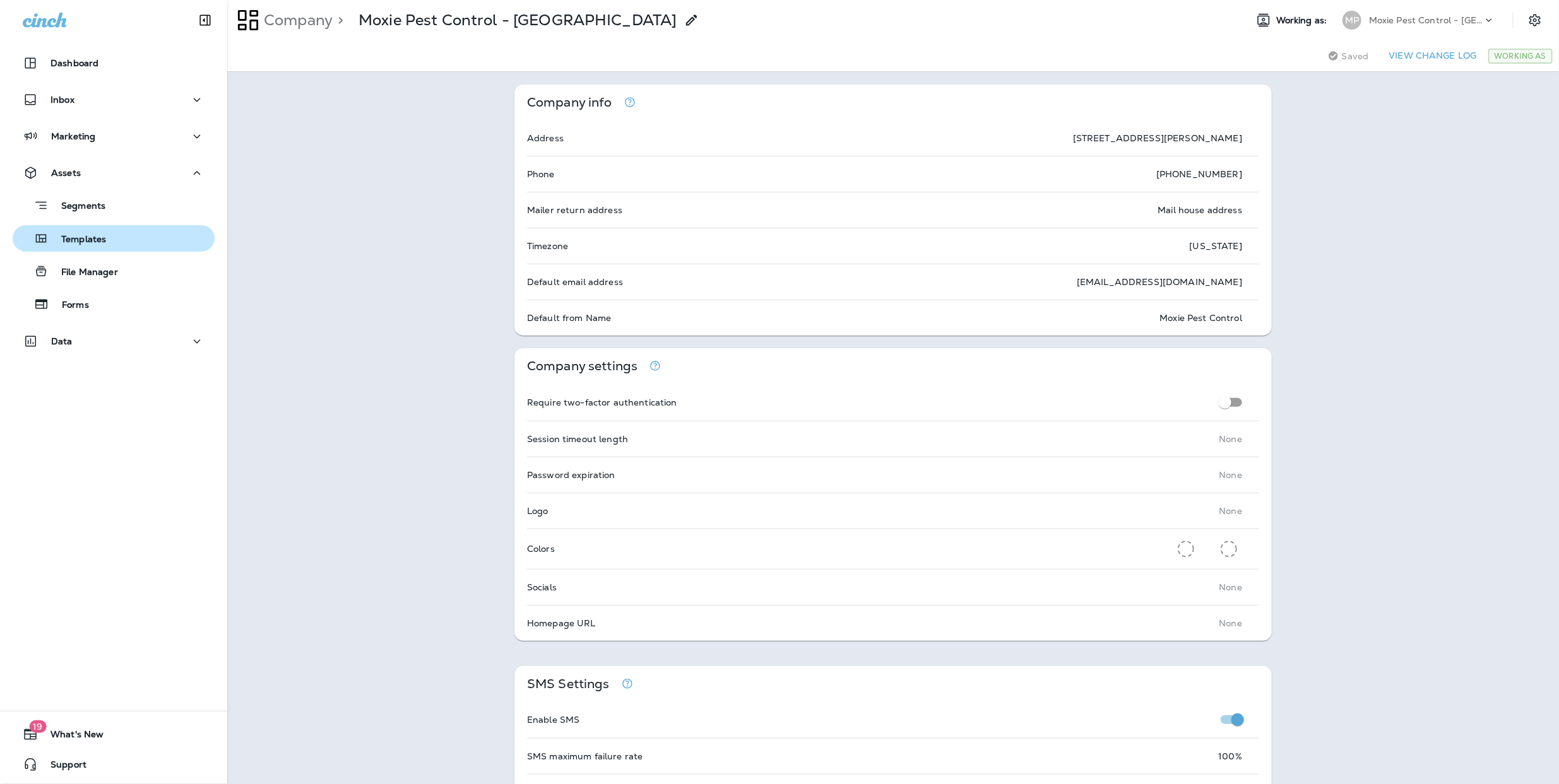
click at [87, 238] on p "Templates" at bounding box center [77, 240] width 58 height 12
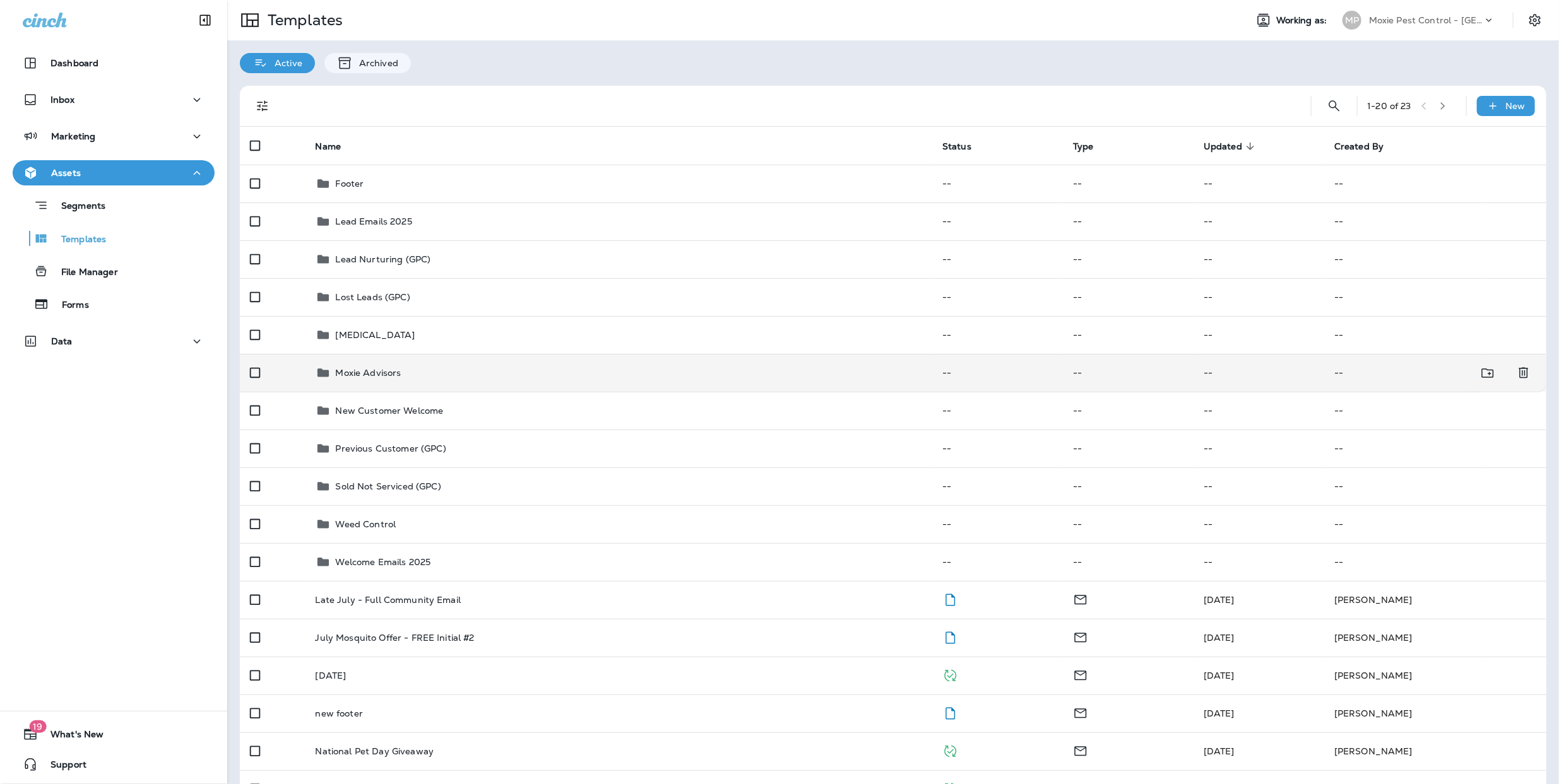
click at [340, 369] on p "Moxie Advisors" at bounding box center [368, 373] width 66 height 10
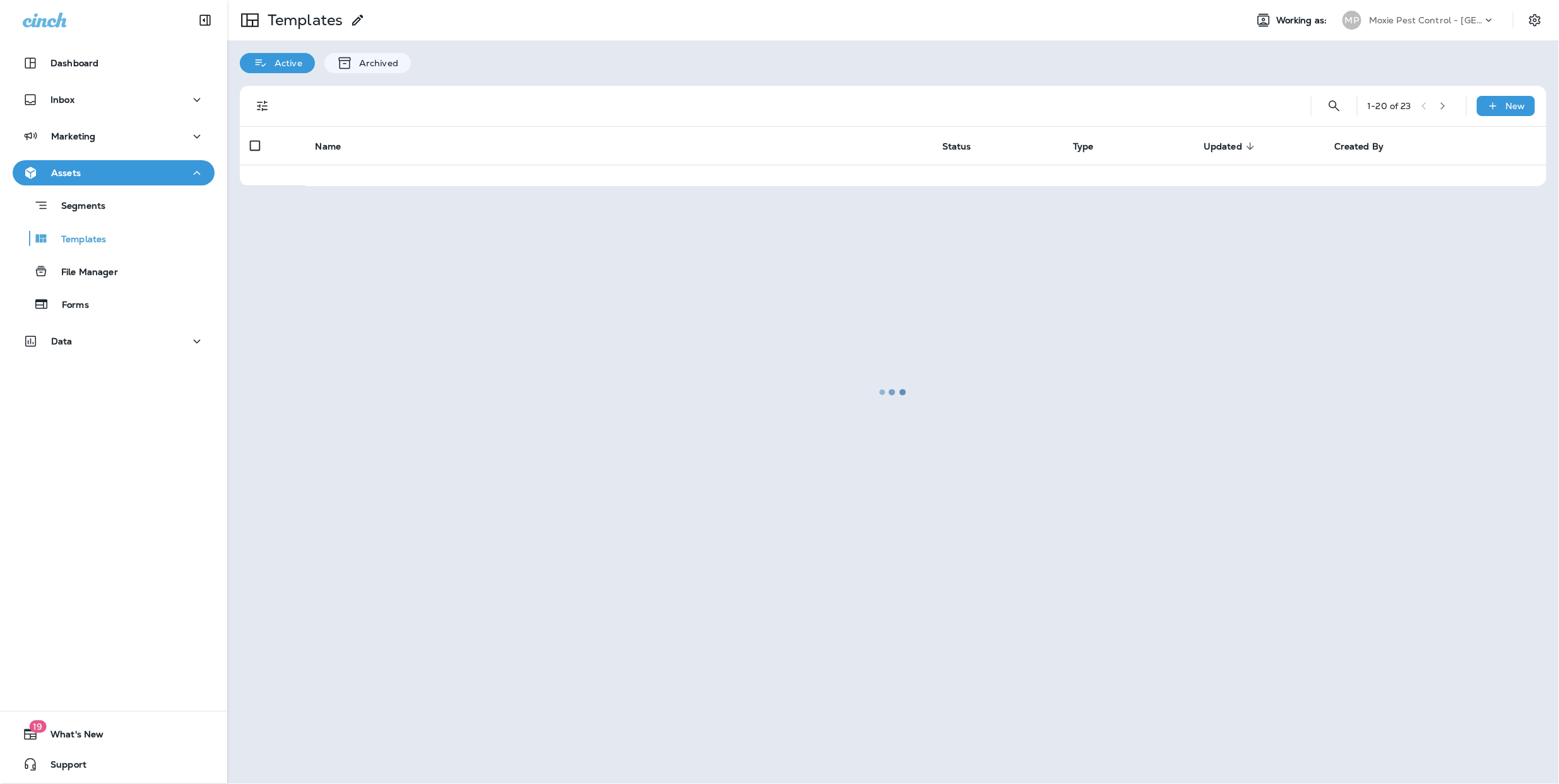
click at [340, 369] on div at bounding box center [893, 392] width 1329 height 782
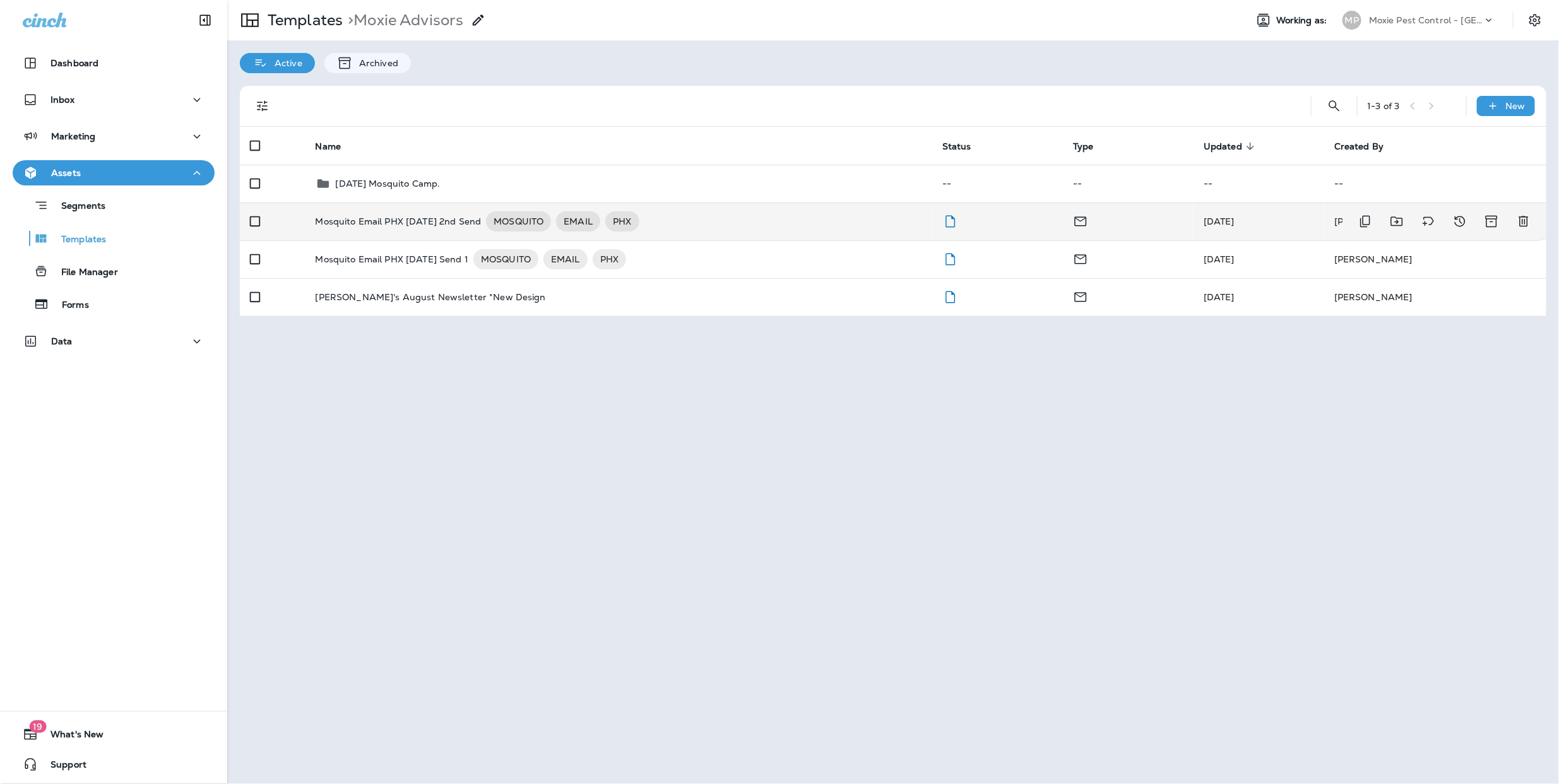
click at [363, 214] on p "Mosquito Email PHX August 2025 2nd Send" at bounding box center [398, 221] width 166 height 20
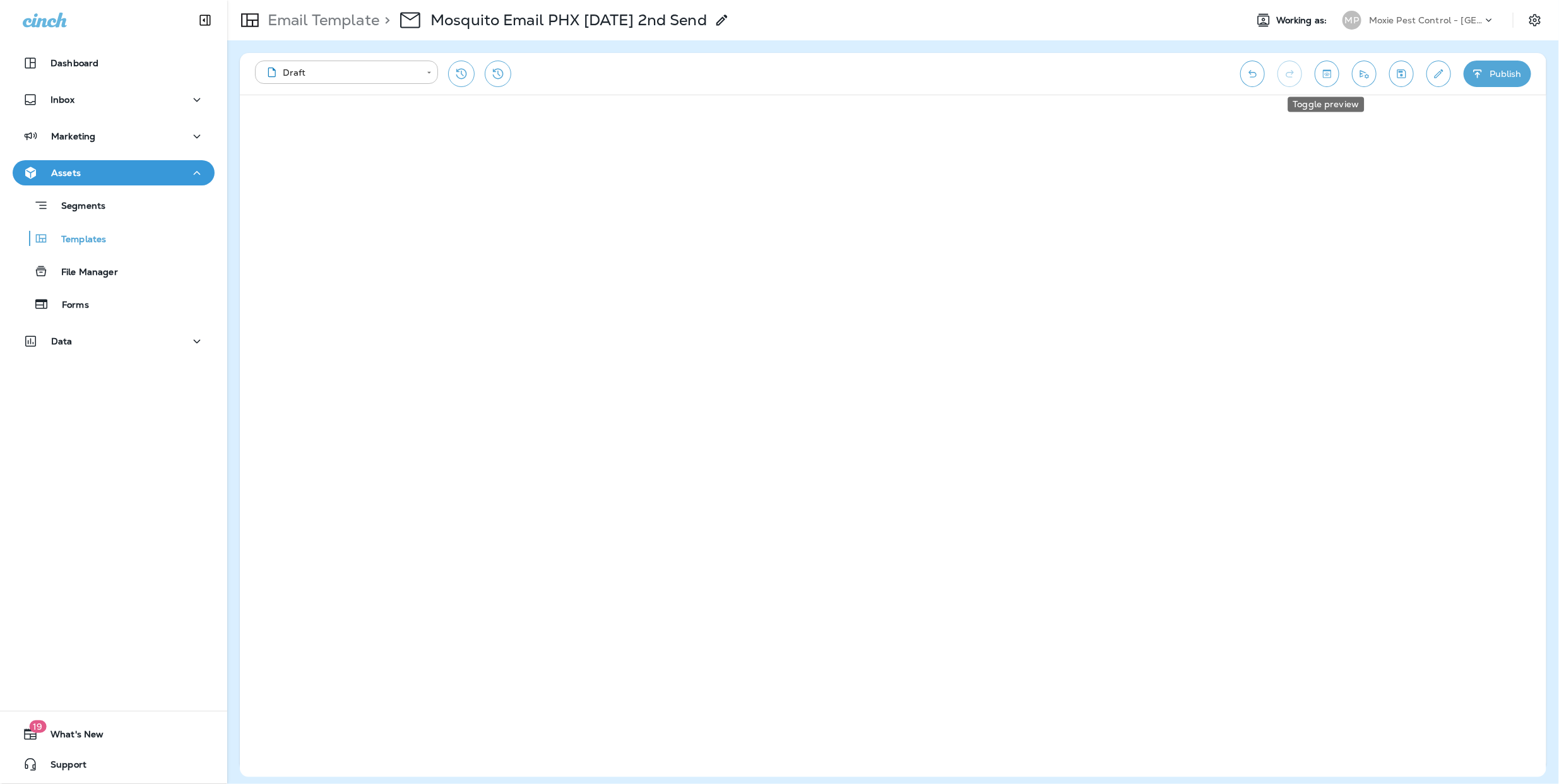
click at [1324, 74] on icon "Toggle preview" at bounding box center [1327, 74] width 14 height 13
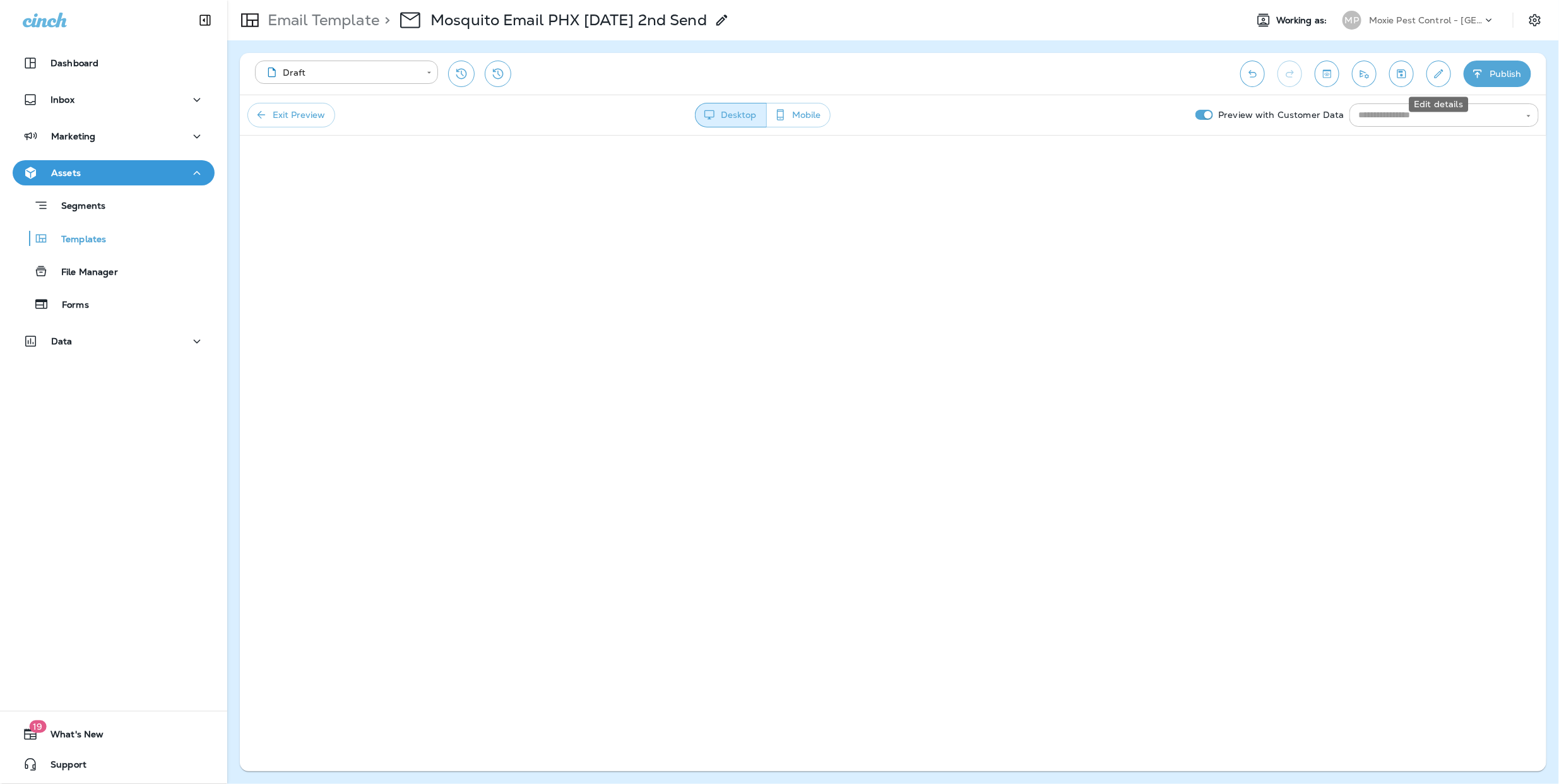
click at [1433, 80] on icon "Edit details" at bounding box center [1439, 74] width 14 height 13
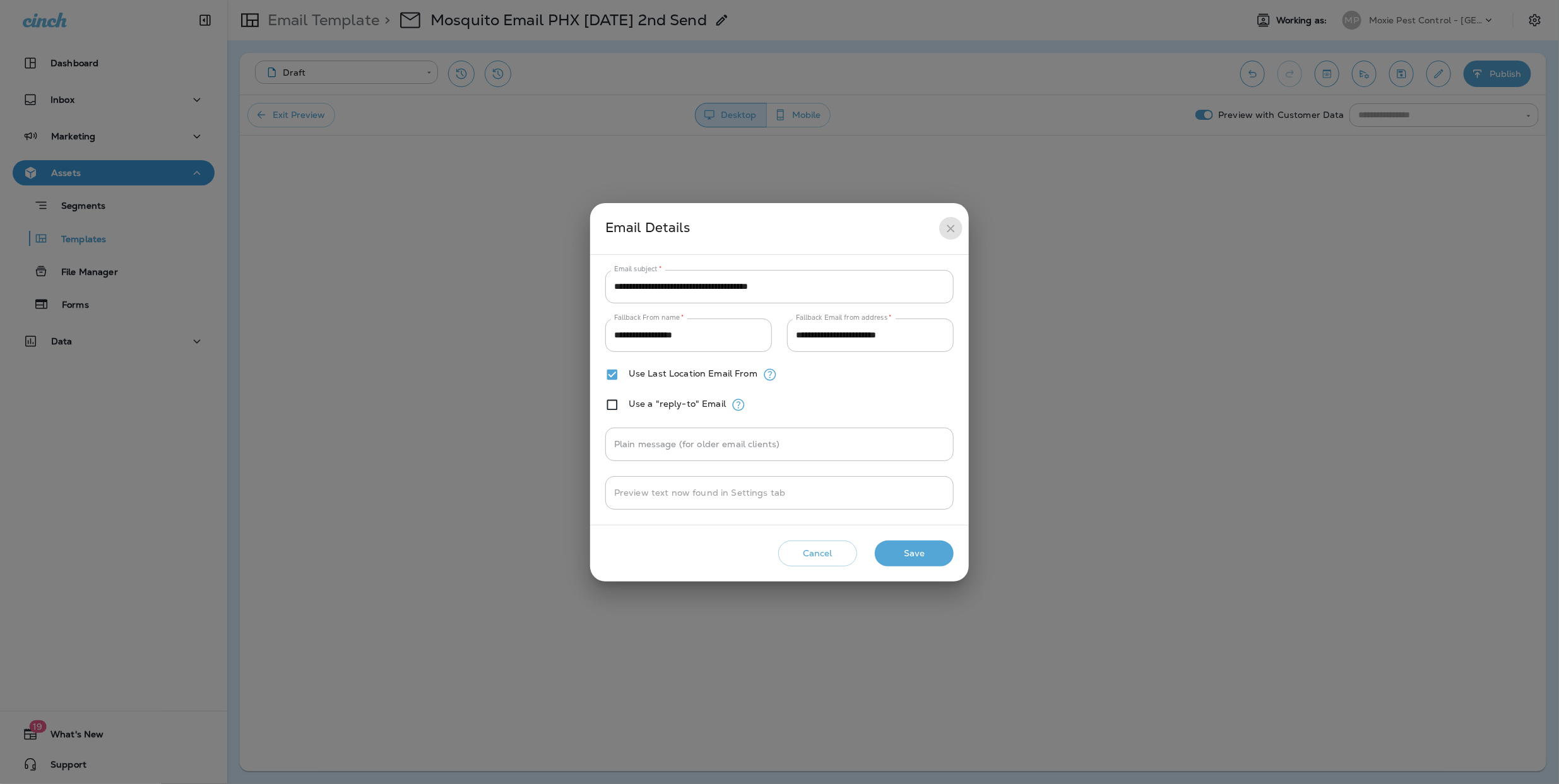
click at [962, 226] on button "close" at bounding box center [951, 229] width 24 height 24
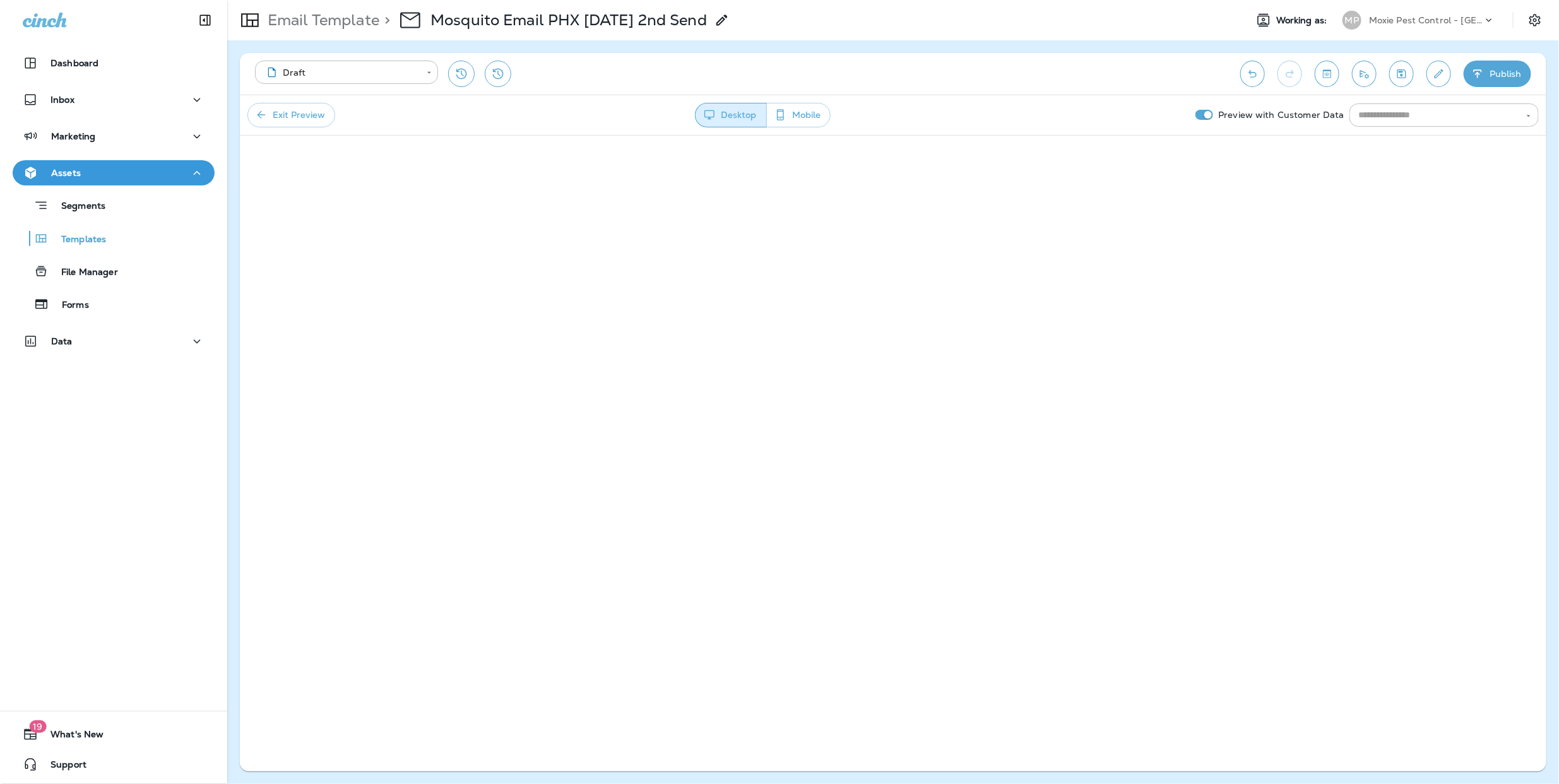
click at [311, 119] on button "Exit Preview" at bounding box center [292, 115] width 88 height 24
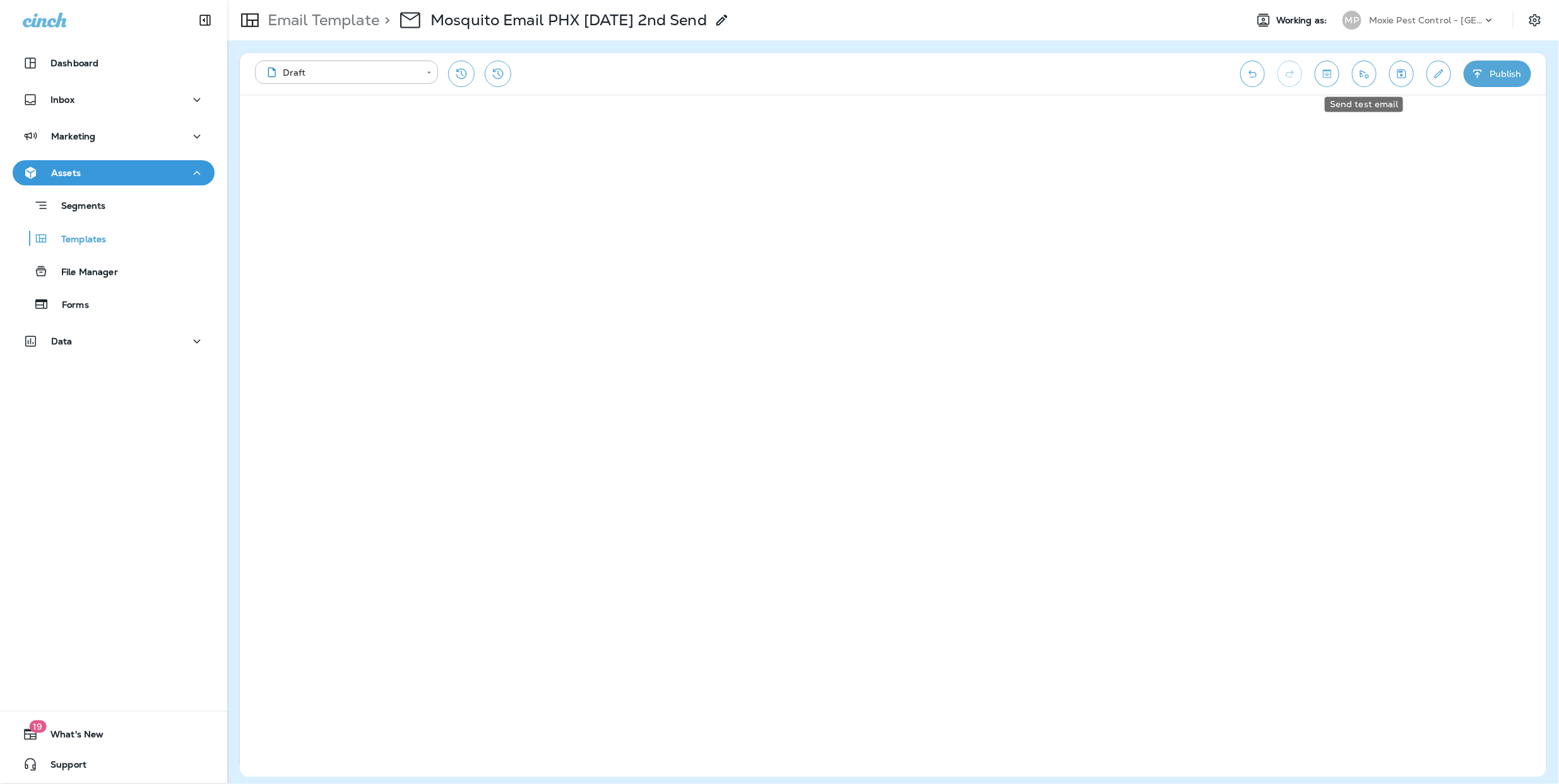
click at [1355, 85] on button "Send test email" at bounding box center [1364, 74] width 24 height 26
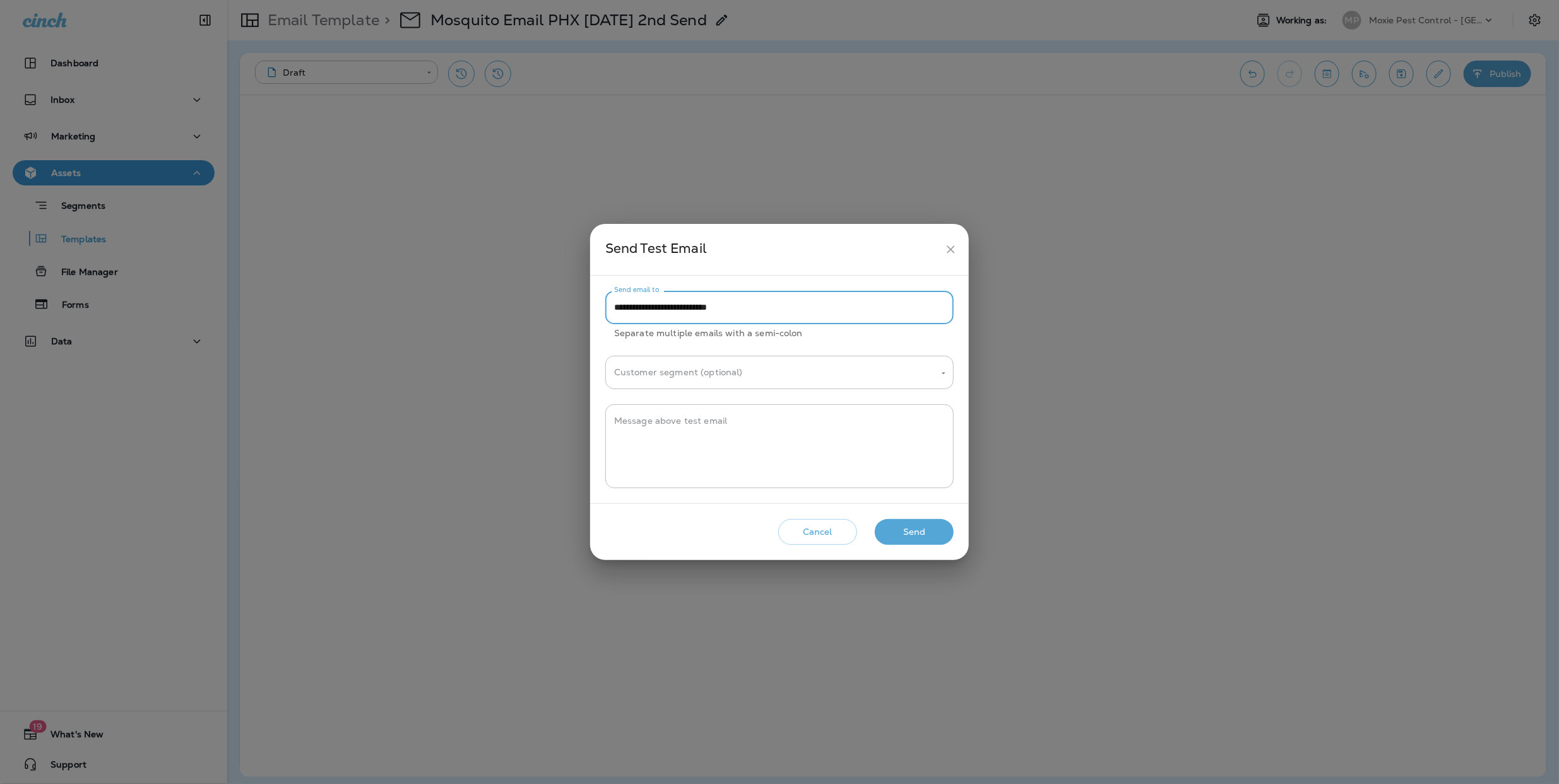
click at [664, 305] on input "**********" at bounding box center [779, 307] width 348 height 33
paste input "*"
type input "**********"
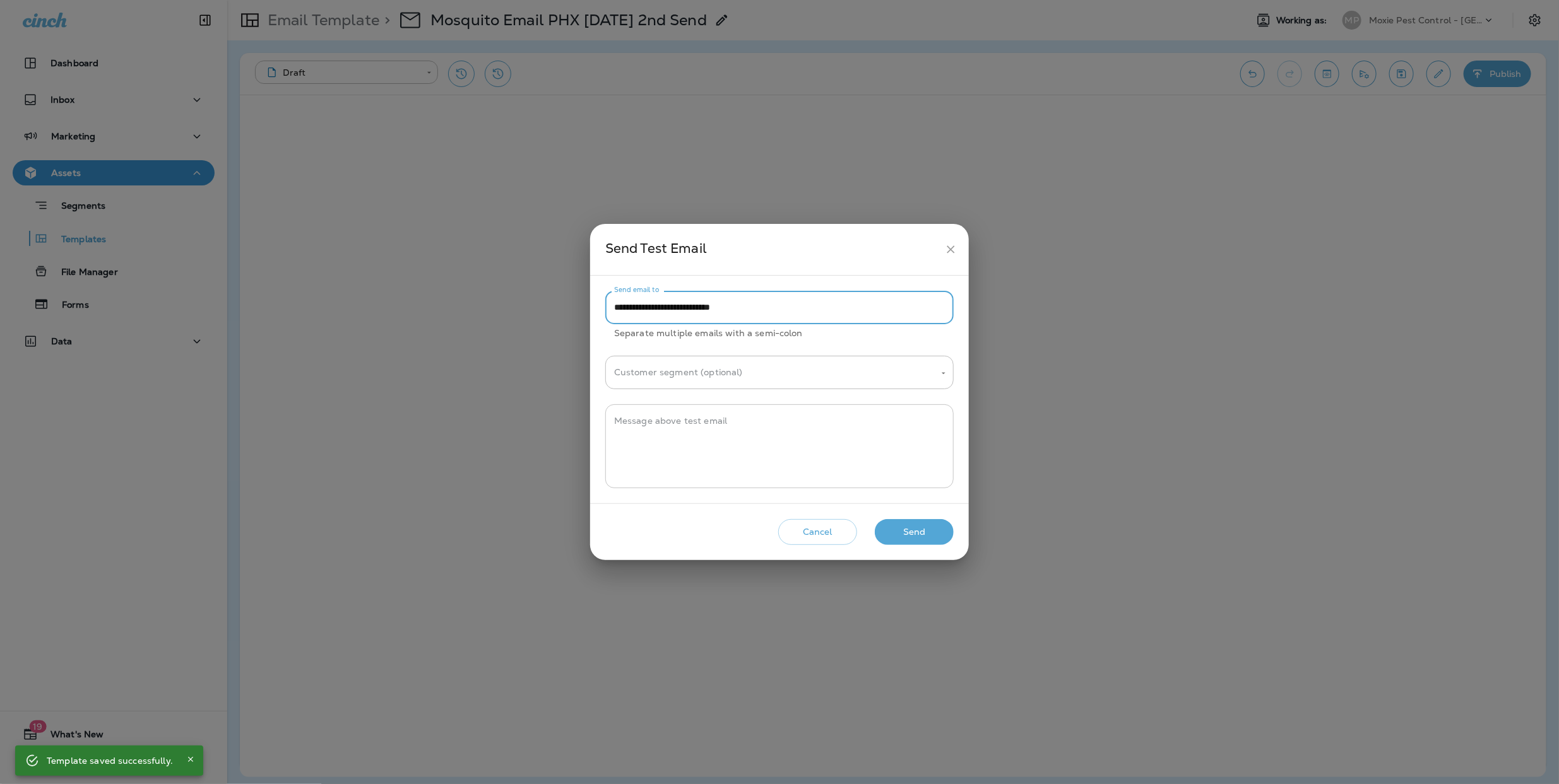
click at [706, 452] on textarea "Message above test email" at bounding box center [780, 446] width 331 height 63
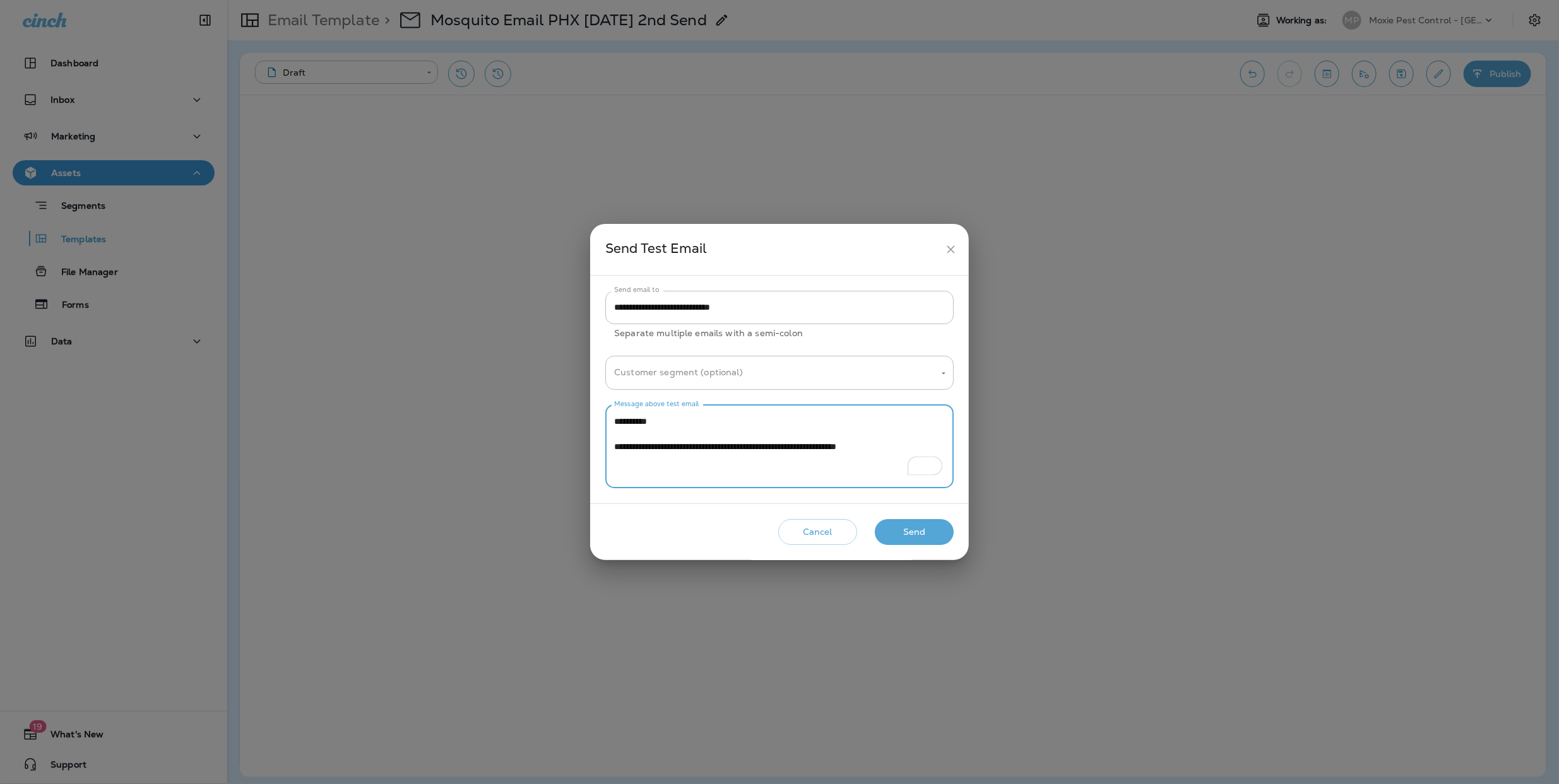
type textarea "**********"
click at [886, 520] on button "Send" at bounding box center [914, 532] width 79 height 26
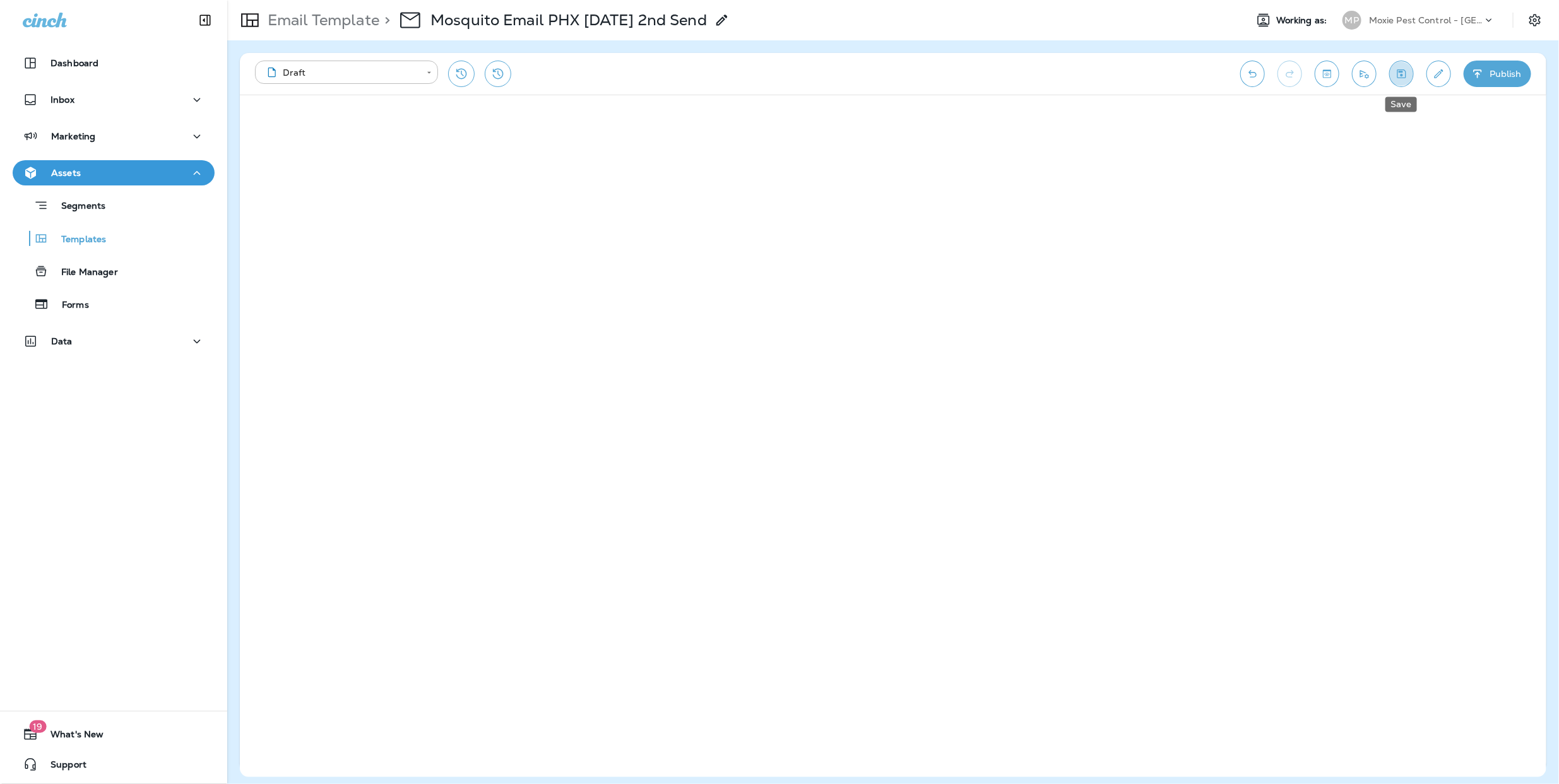
click at [1398, 70] on icon "Save" at bounding box center [1401, 74] width 14 height 13
click at [338, 24] on p "Email Template" at bounding box center [321, 20] width 117 height 19
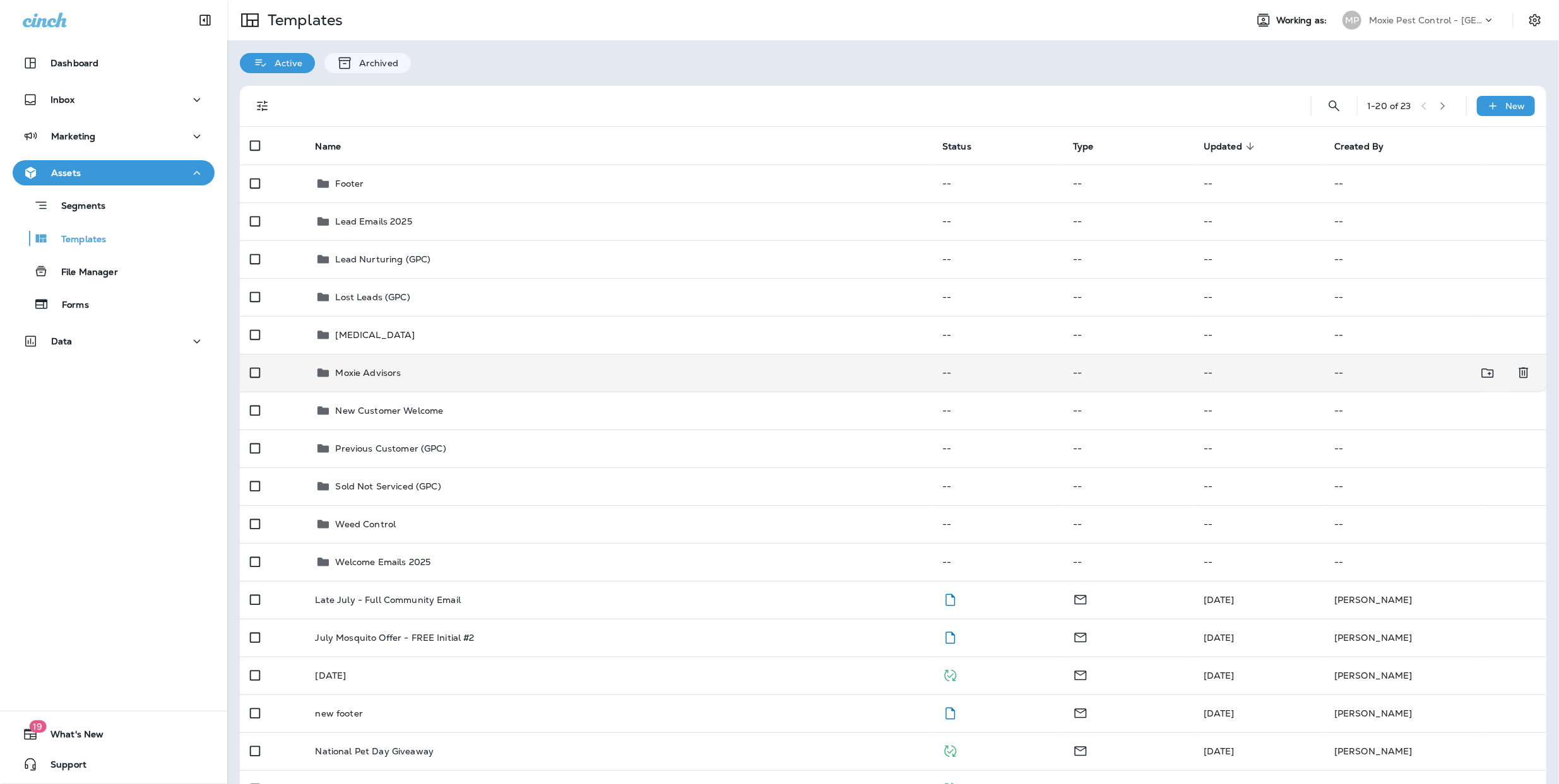
click at [357, 369] on p "Moxie Advisors" at bounding box center [368, 373] width 66 height 10
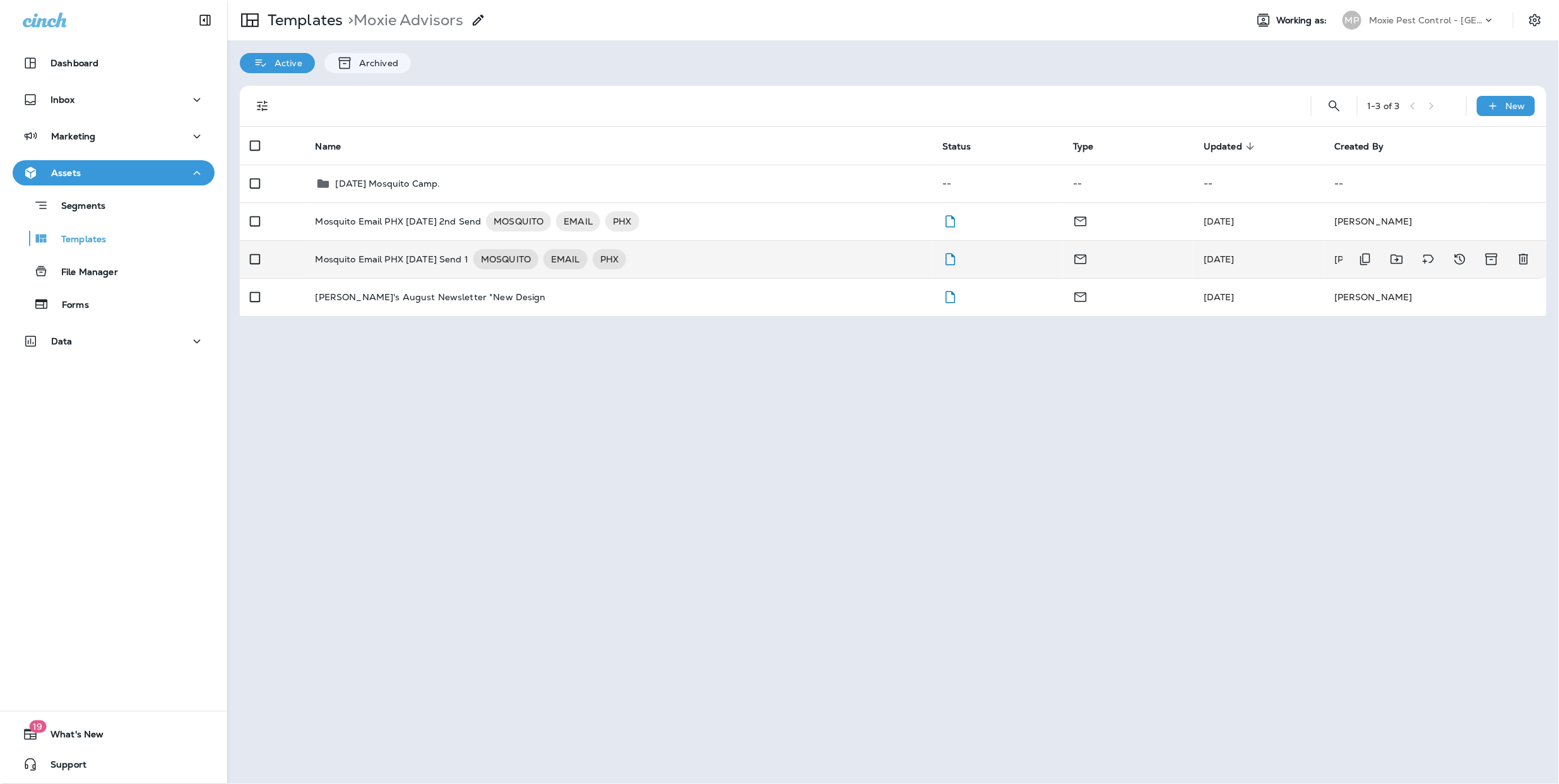
click at [438, 262] on p "Mosquito Email PHX [DATE] Send 1" at bounding box center [392, 259] width 153 height 20
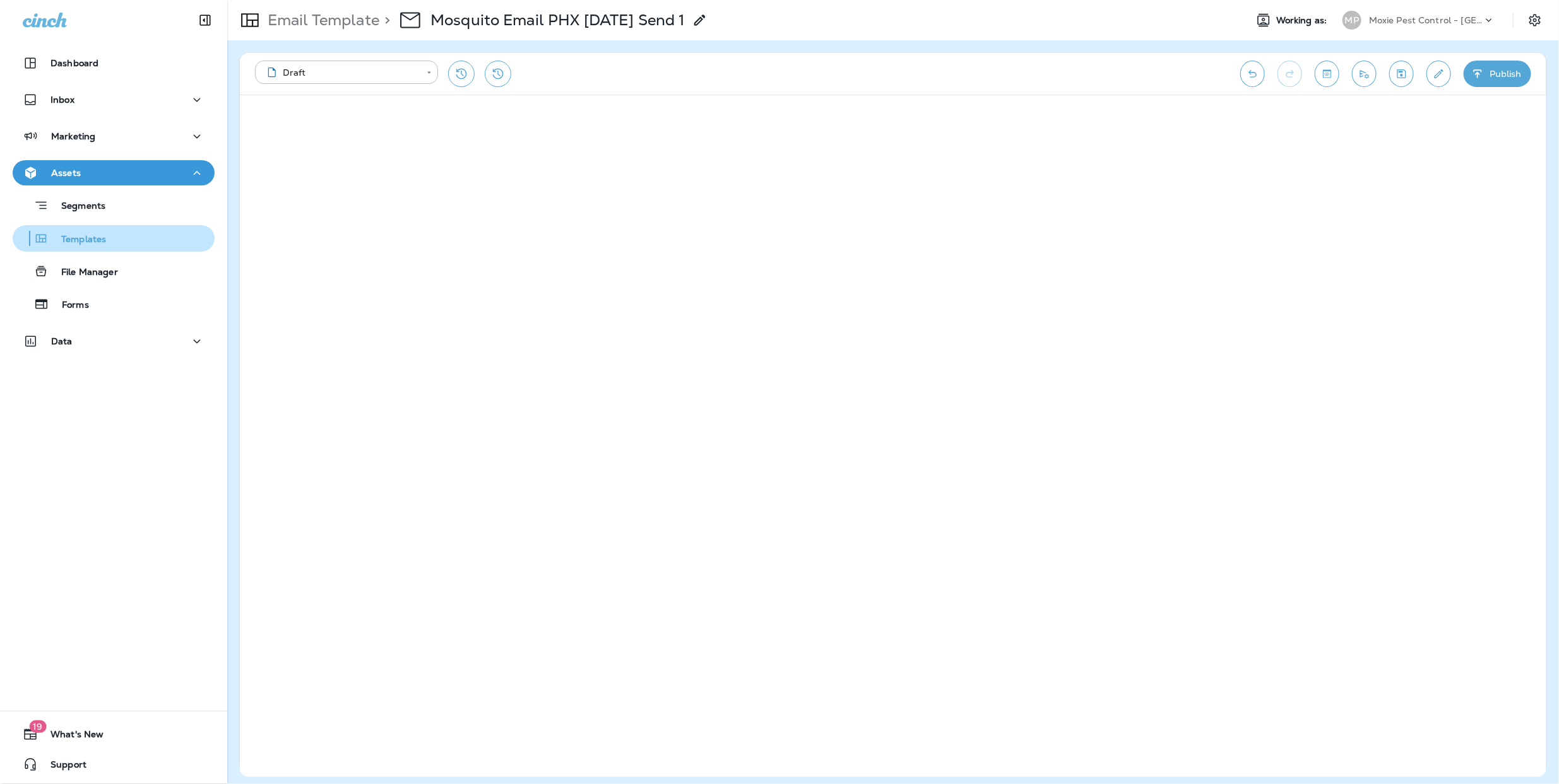
click at [86, 239] on p "Templates" at bounding box center [77, 240] width 58 height 12
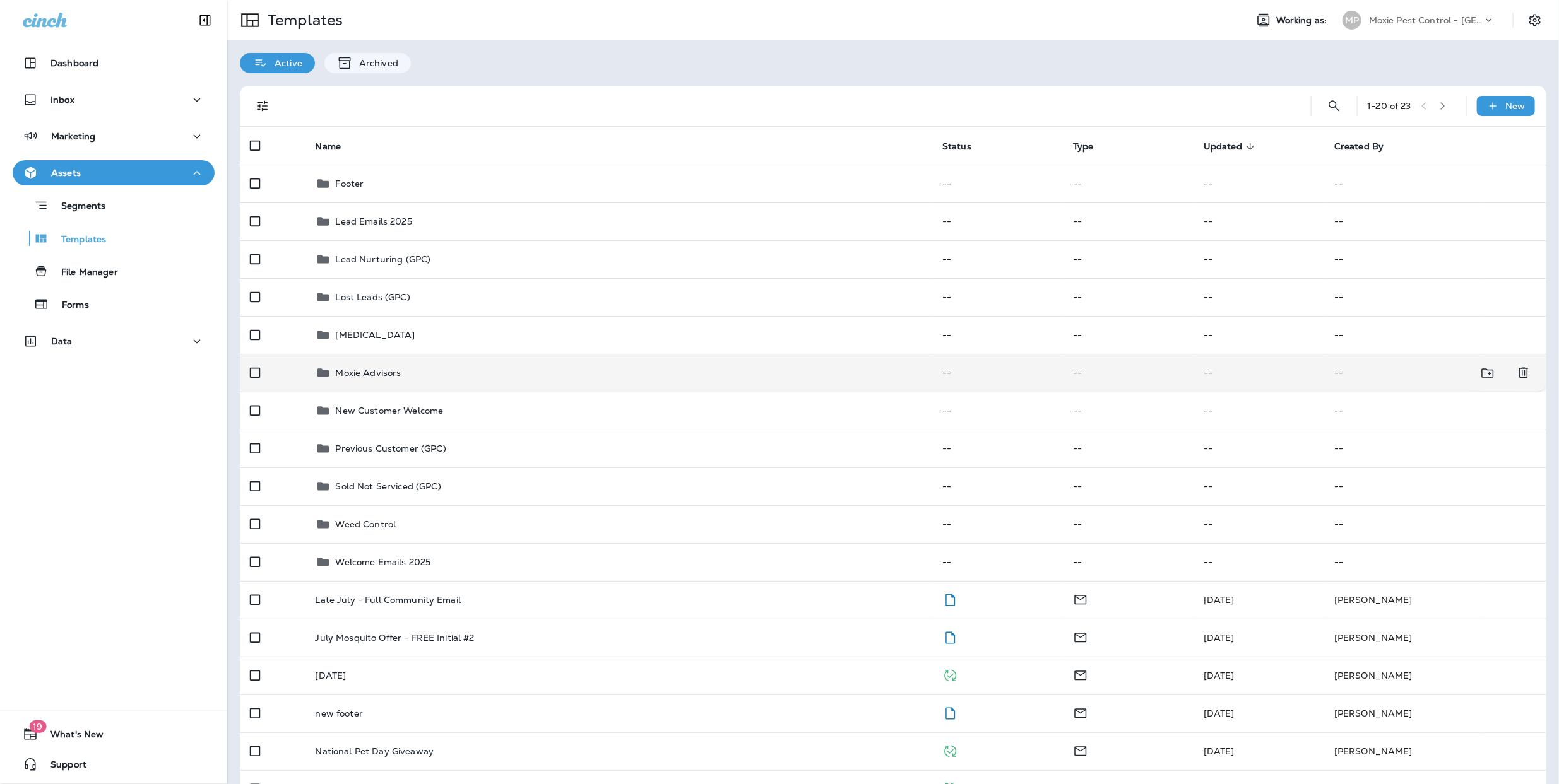
click at [340, 373] on p "Moxie Advisors" at bounding box center [368, 373] width 66 height 10
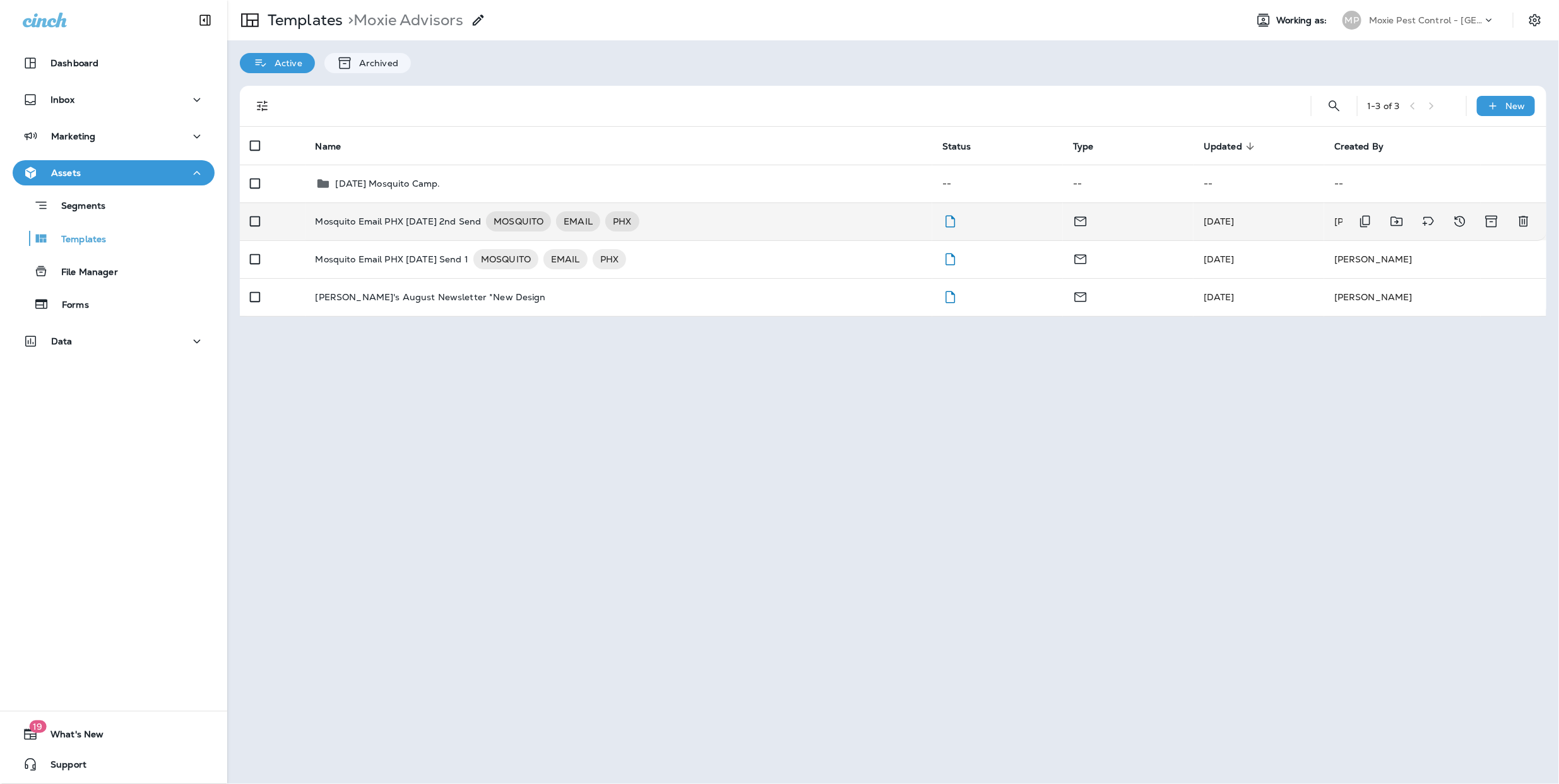
click at [396, 218] on p "Mosquito Email PHX August 2025 2nd Send" at bounding box center [398, 221] width 166 height 20
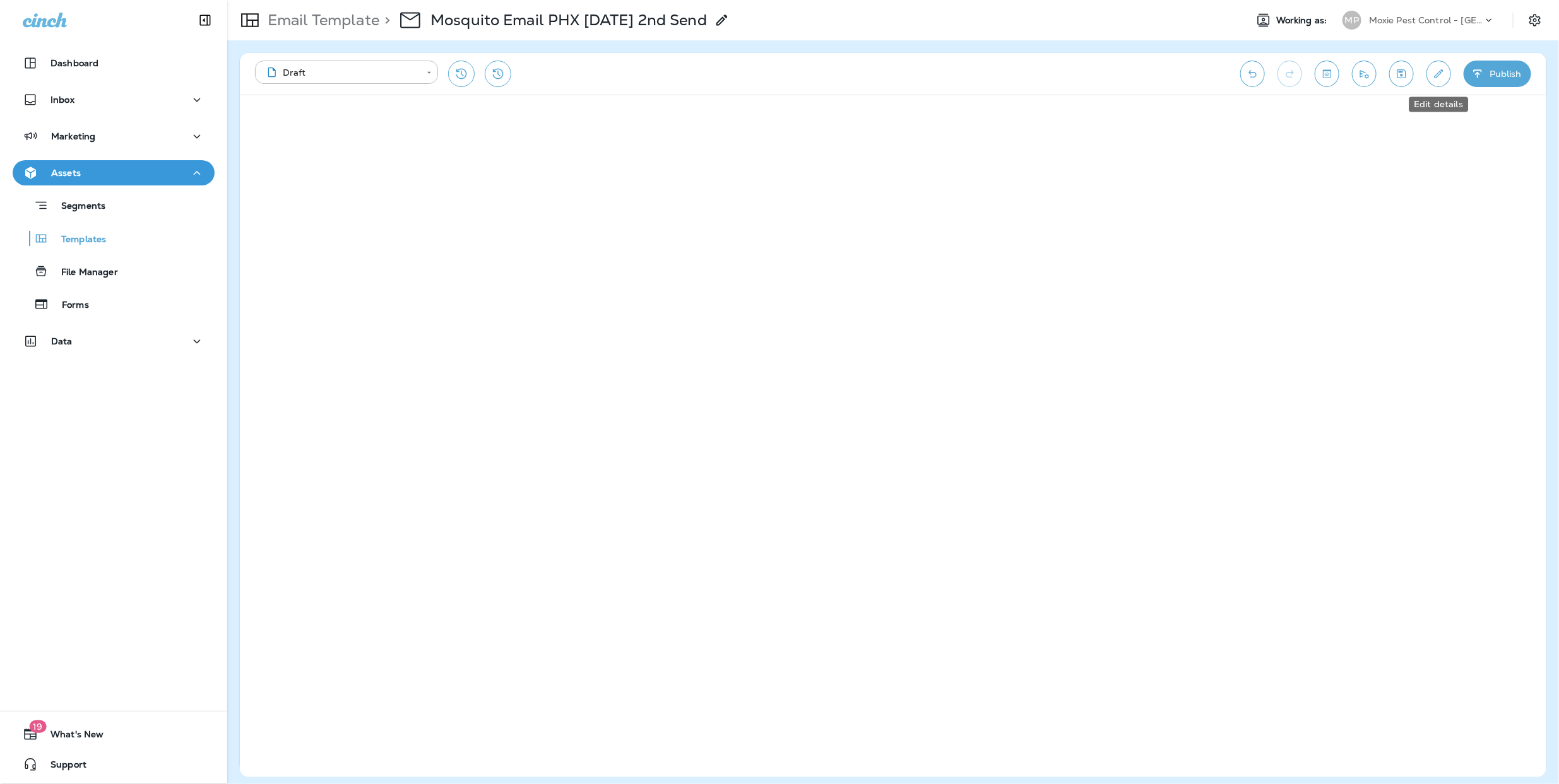
click at [1428, 72] on button "Edit details" at bounding box center [1439, 74] width 24 height 26
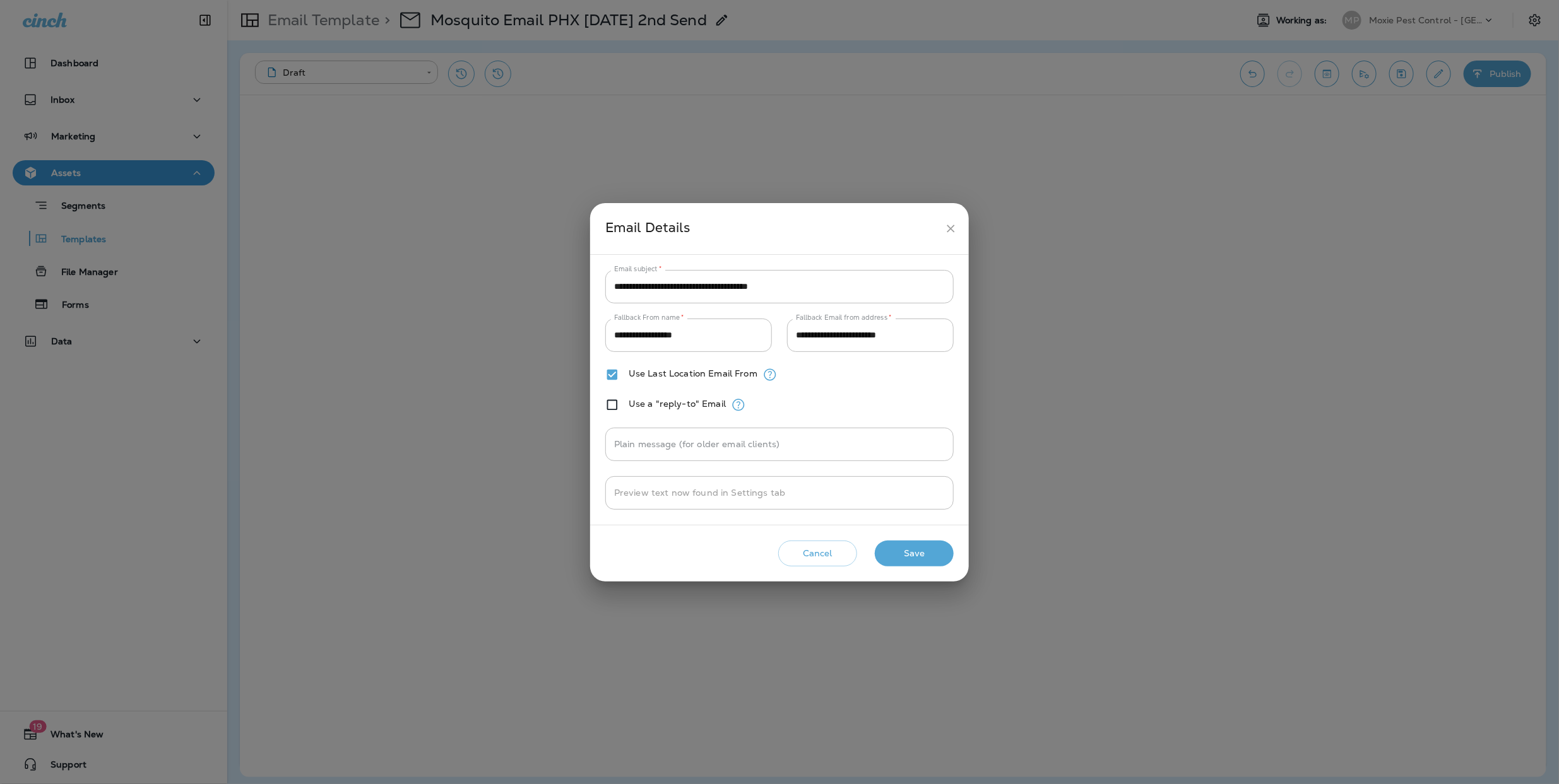
click at [952, 227] on icon "close" at bounding box center [950, 228] width 7 height 7
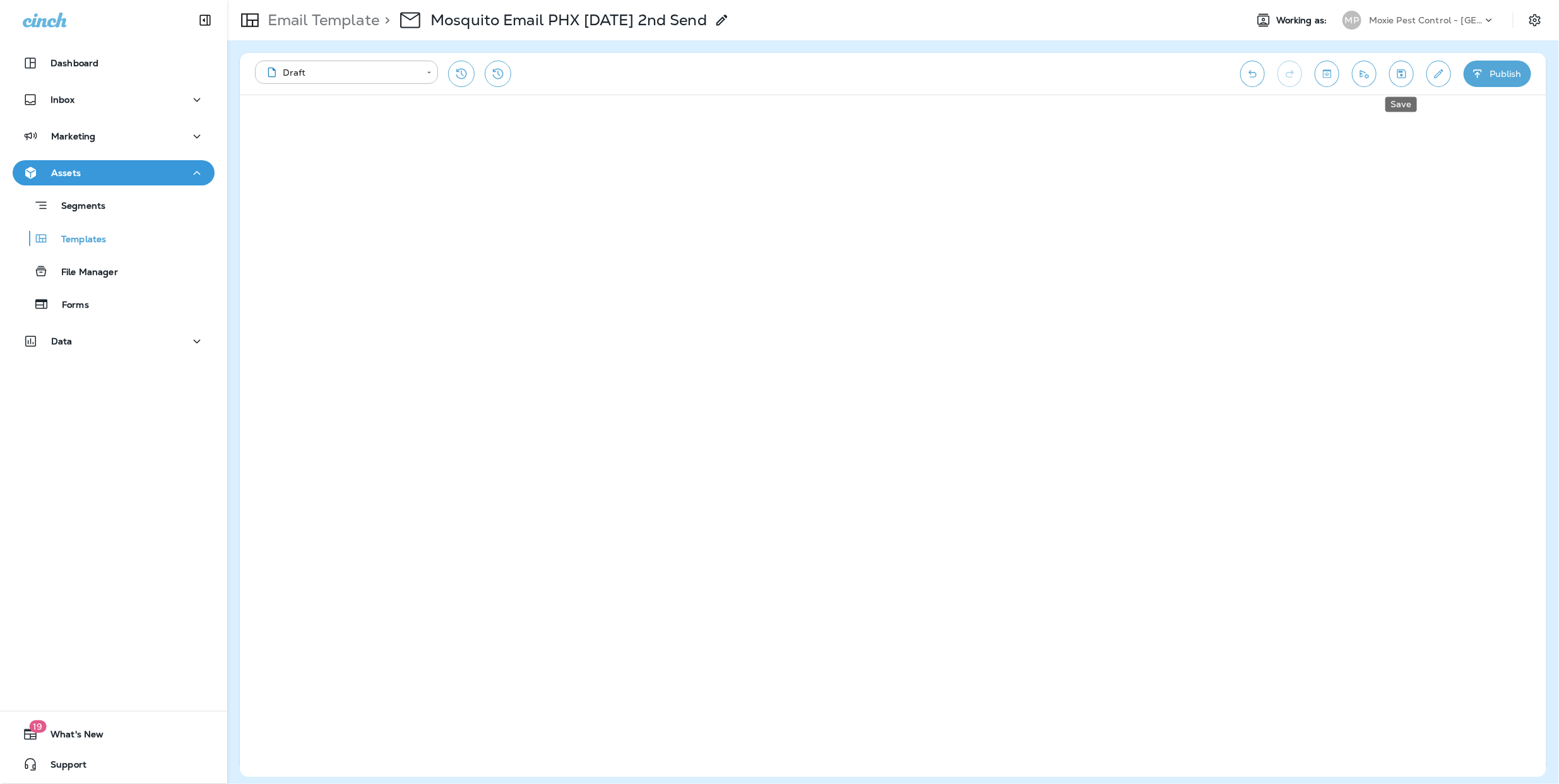
click at [1398, 78] on icon "Save" at bounding box center [1401, 74] width 14 height 13
click at [1407, 73] on icon "Save" at bounding box center [1401, 74] width 14 height 13
click at [1439, 76] on icon "Edit details" at bounding box center [1439, 74] width 14 height 13
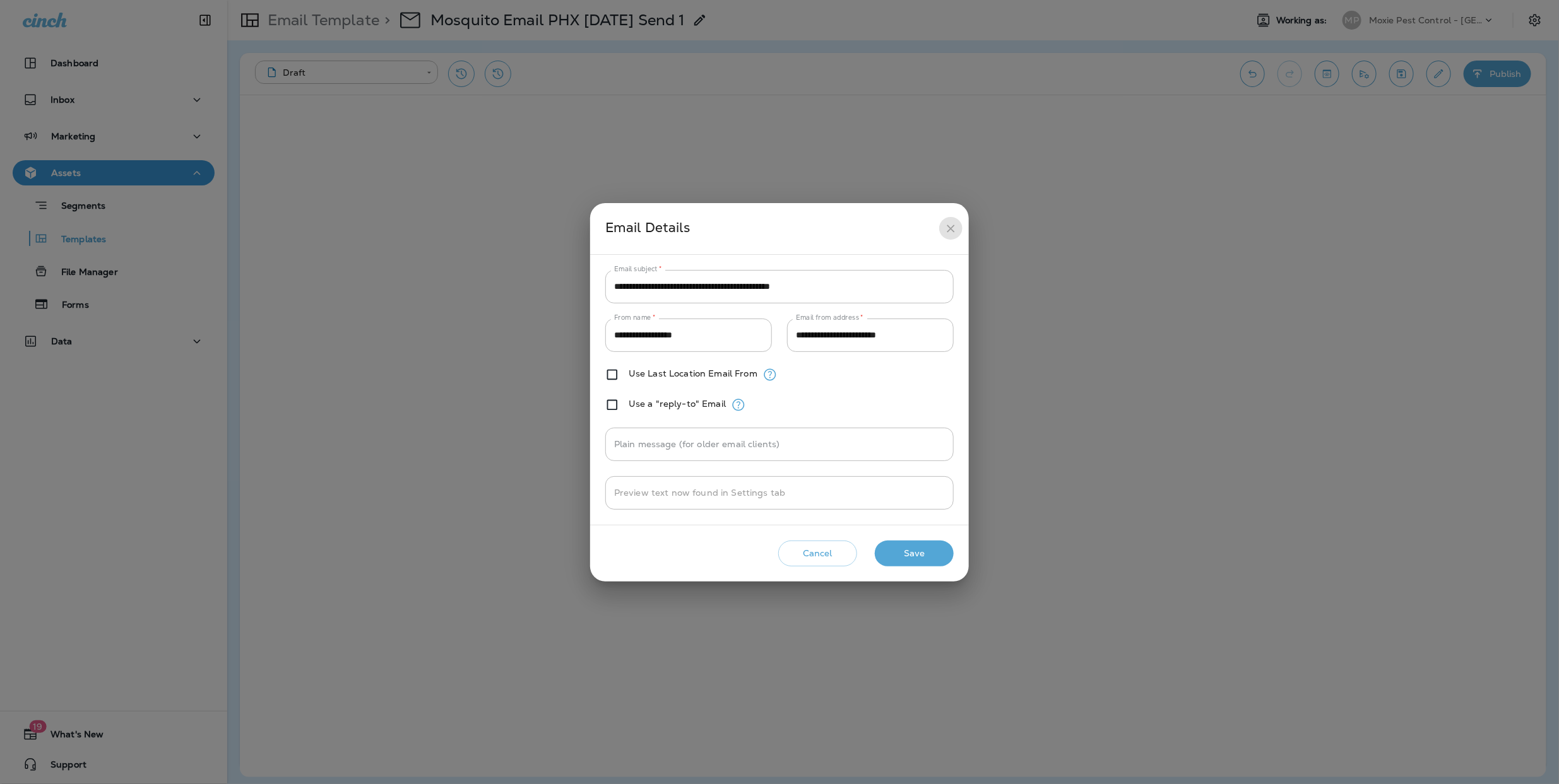
click at [955, 223] on icon "close" at bounding box center [951, 229] width 14 height 14
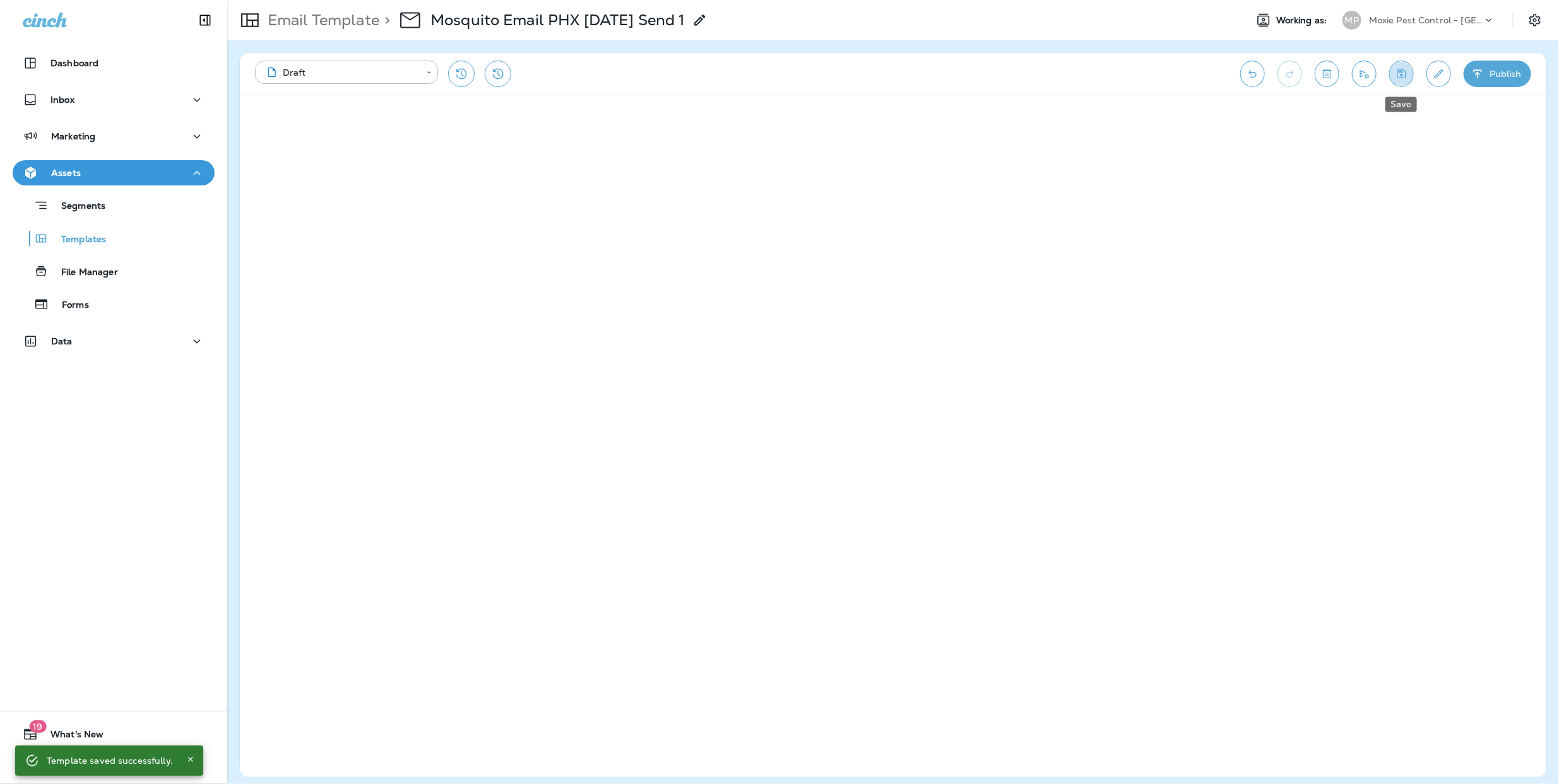
click at [1403, 80] on icon "Save" at bounding box center [1401, 74] width 14 height 13
